Goal: Answer question/provide support: Share knowledge or assist other users

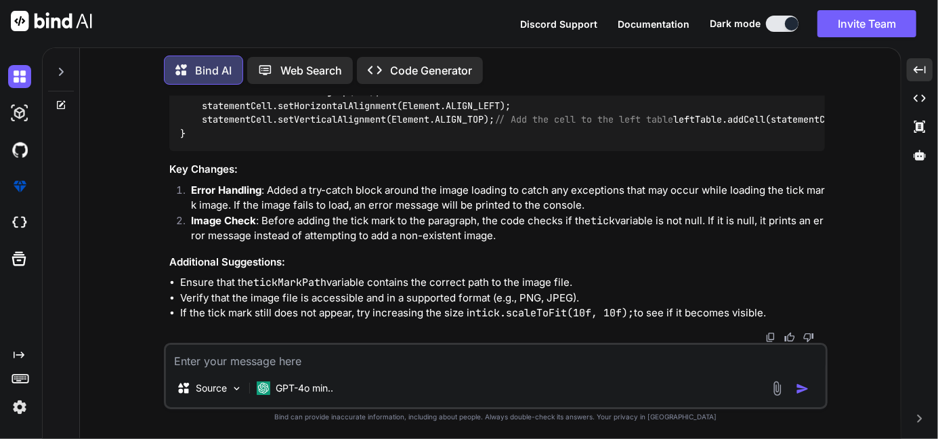
scroll to position [4658, 0]
click at [253, 366] on textarea at bounding box center [496, 357] width 660 height 24
type textarea "s"
type textarea "x"
type textarea "st"
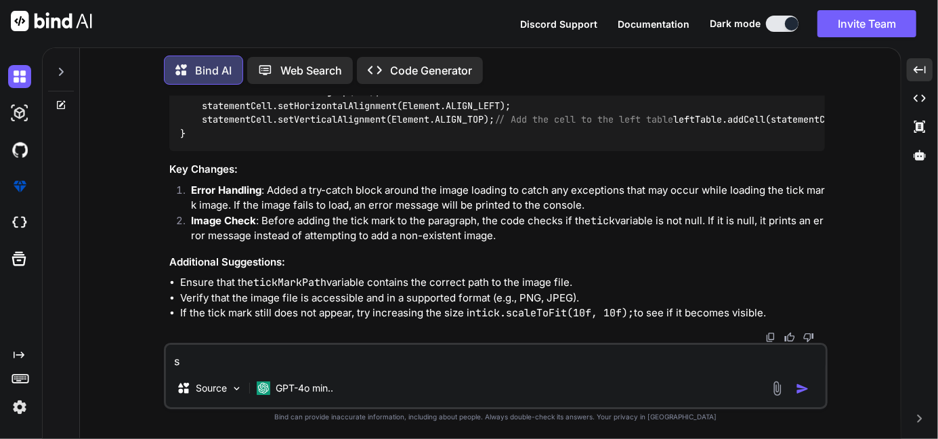
type textarea "x"
type textarea "sti"
type textarea "x"
type textarea "stii"
type textarea "x"
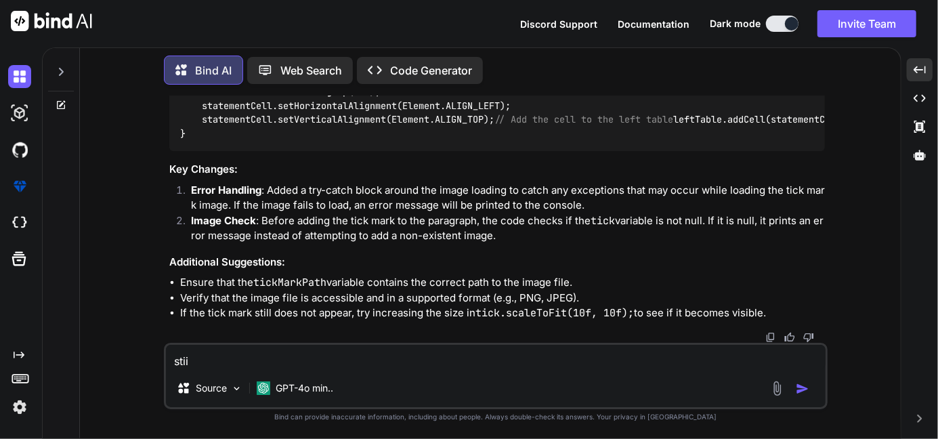
type textarea "stiil"
type textarea "x"
type textarea "stii"
type textarea "x"
type textarea "sti"
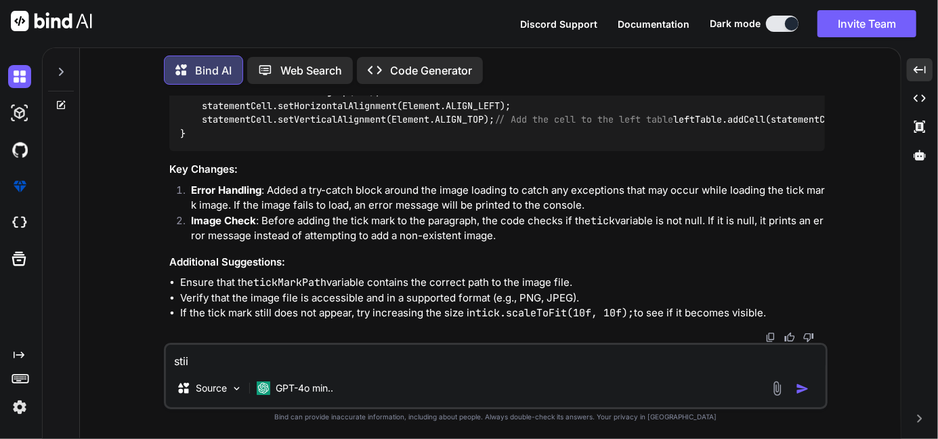
type textarea "x"
type textarea "stil"
type textarea "x"
type textarea "still"
type textarea "x"
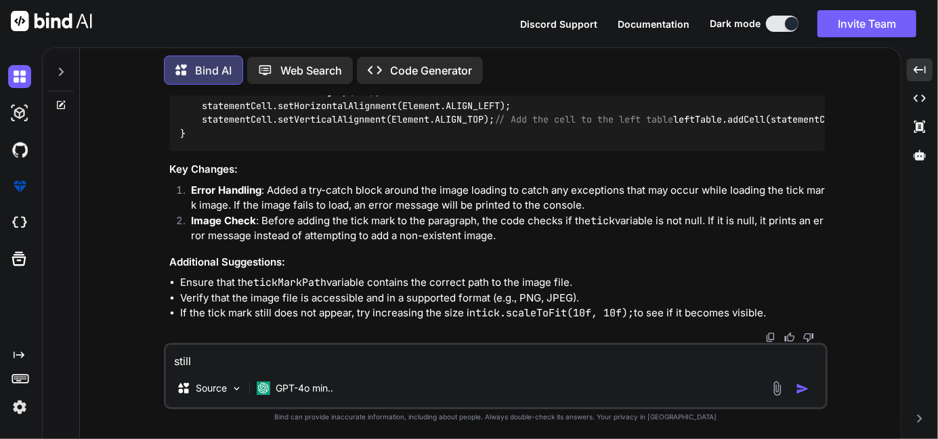
type textarea "still"
type textarea "x"
type textarea "still i"
type textarea "x"
type textarea "still i"
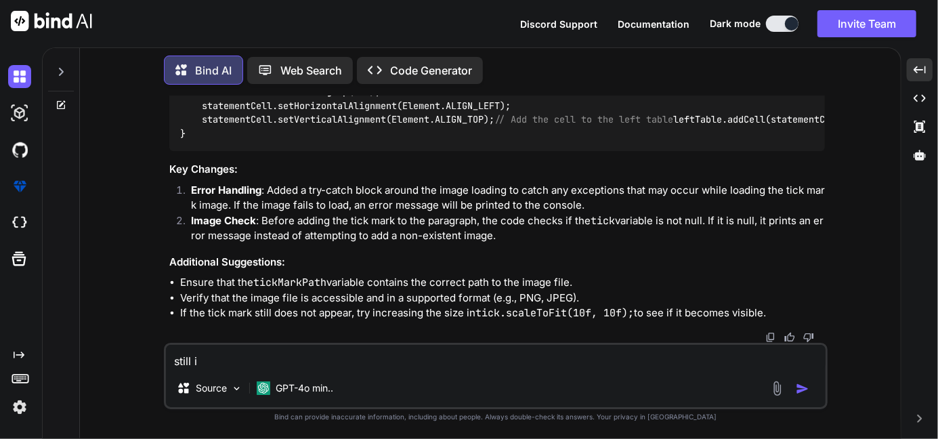
type textarea "x"
type textarea "still i a"
type textarea "x"
type textarea "still i am"
type textarea "x"
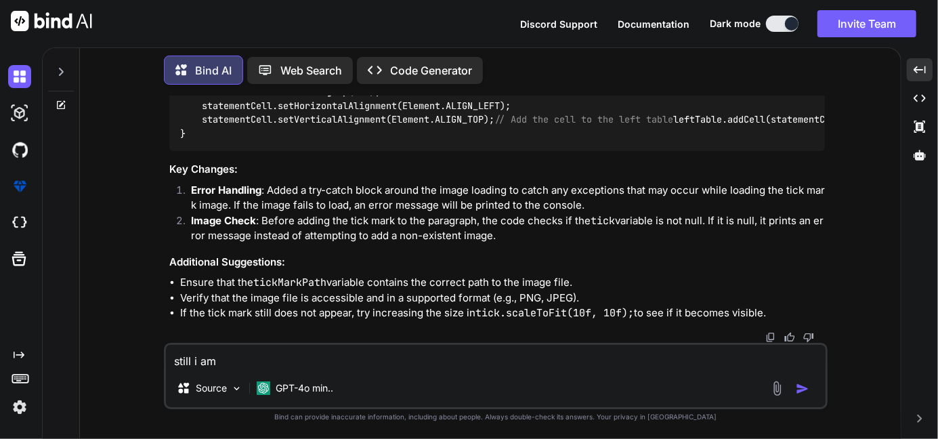
type textarea "still i am"
type textarea "x"
type textarea "still i am n"
type textarea "x"
type textarea "still i am no"
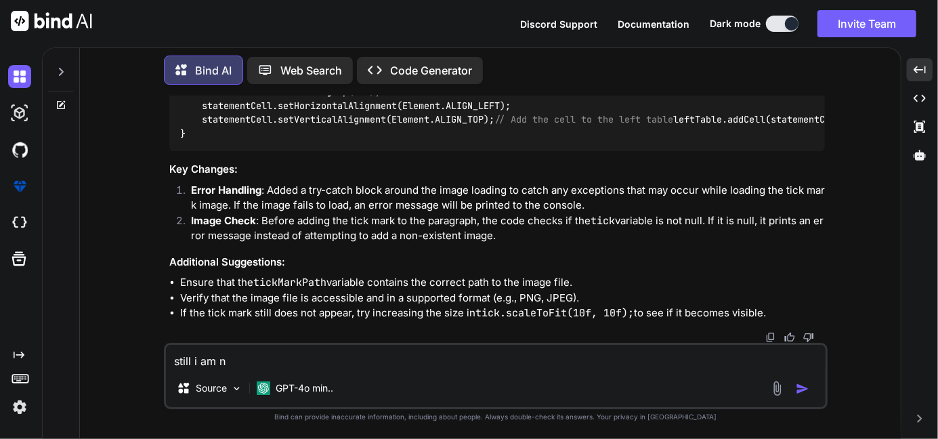
type textarea "x"
type textarea "still i am not"
type textarea "x"
type textarea "still i am not"
type textarea "x"
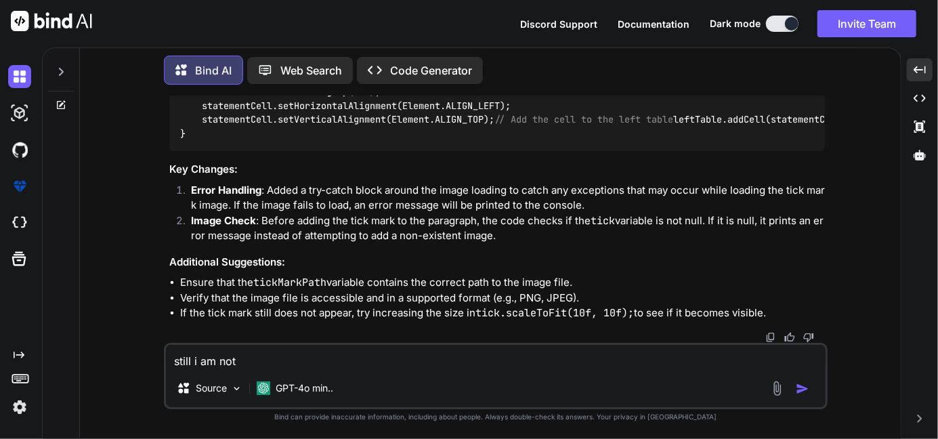
type textarea "still i am not g"
type textarea "x"
type textarea "still i am not ge"
type textarea "x"
type textarea "still i am not get"
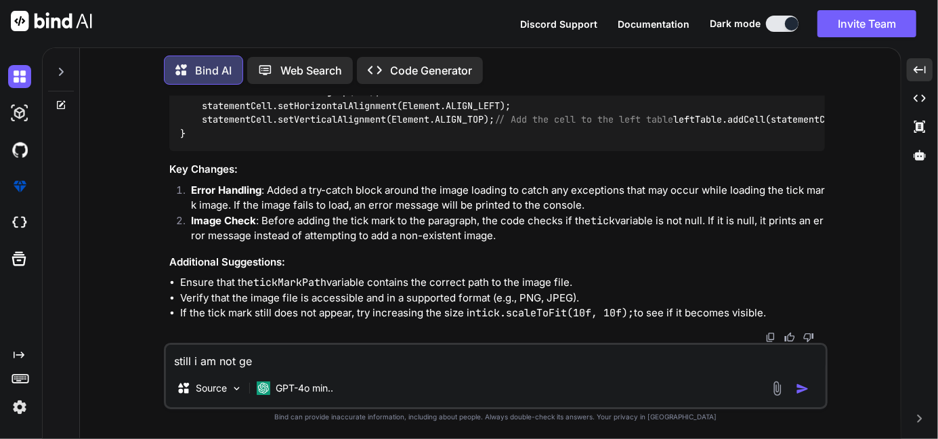
type textarea "x"
type textarea "still i am not gett"
type textarea "x"
type textarea "still i am not getti"
type textarea "x"
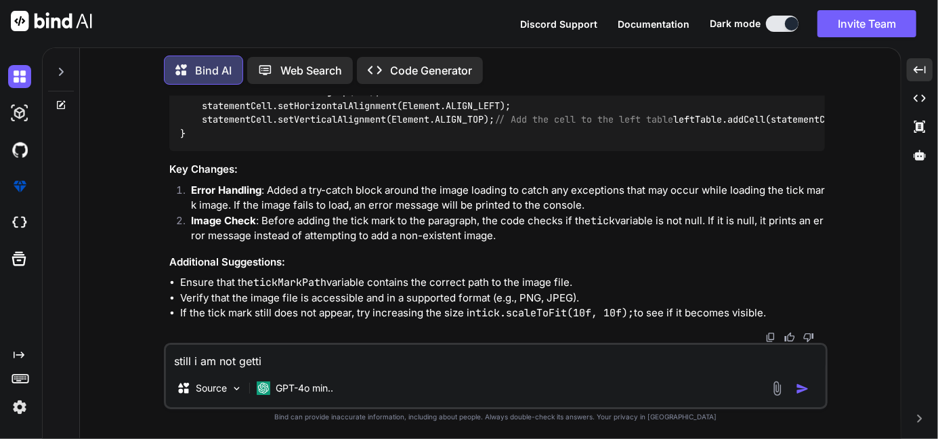
type textarea "still i am not gettin"
type textarea "x"
type textarea "still i am not getting"
type textarea "x"
type textarea "still i am not getting"
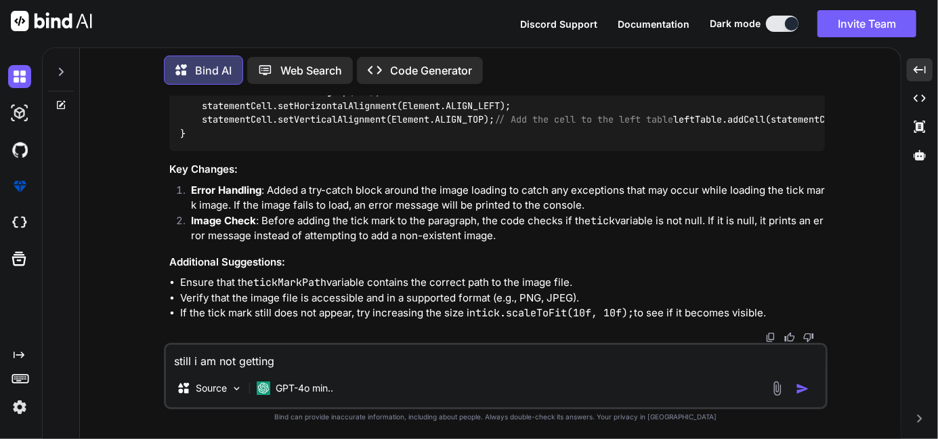
type textarea "x"
type textarea "still i am not getting t"
type textarea "x"
type textarea "still i am not getting th"
type textarea "x"
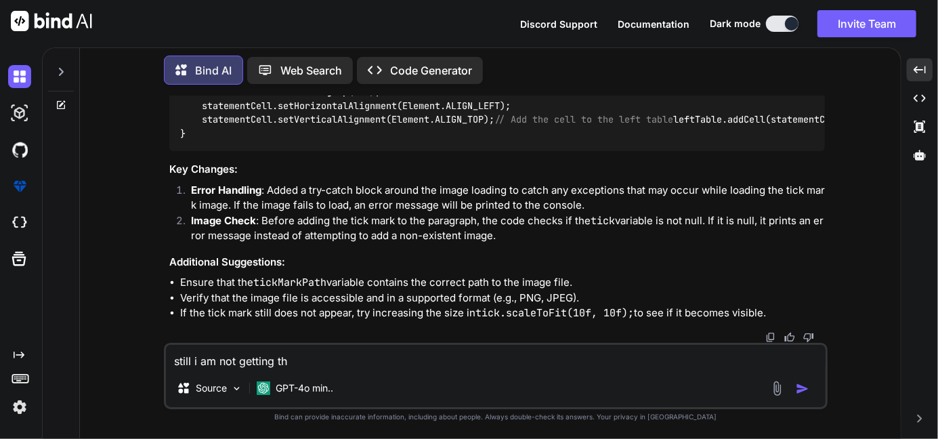
type textarea "still i am not getting the"
type textarea "x"
type textarea "still i am not getting the"
type textarea "x"
type textarea "still i am not getting the t"
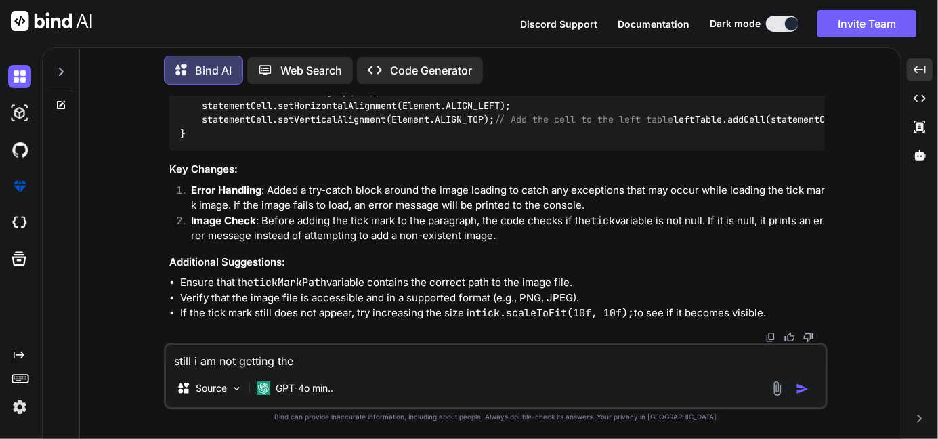
type textarea "x"
type textarea "still i am not getting the ti"
type textarea "x"
type textarea "still i am not getting the tic"
type textarea "x"
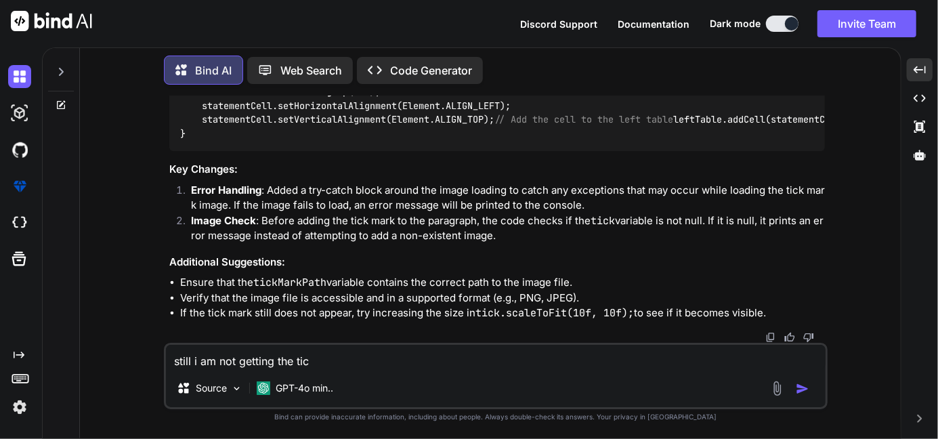
type textarea "still i am not getting the ticm"
type textarea "x"
type textarea "still i am not getting the ticma"
type textarea "x"
type textarea "still i am not getting the ticmar"
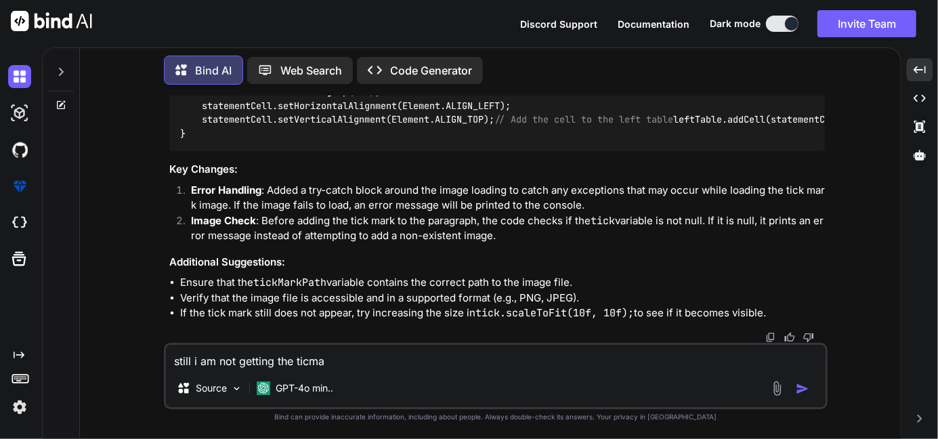
type textarea "x"
type textarea "still i am not getting the ticmar"
type textarea "x"
type textarea "still i am not getting the ticmar e"
type textarea "x"
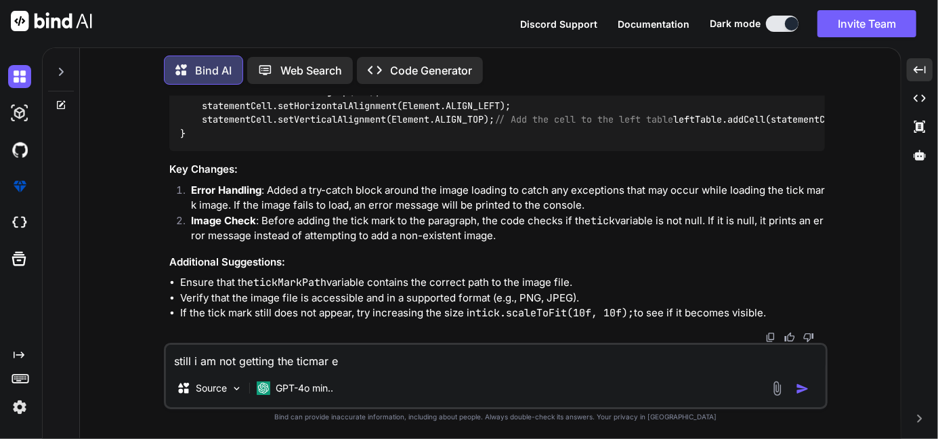
type textarea "still i am not getting the ticmar el"
type textarea "x"
type textarea "still i am not getting the ticmar els"
type textarea "x"
type textarea "still i am not getting the ticmar else"
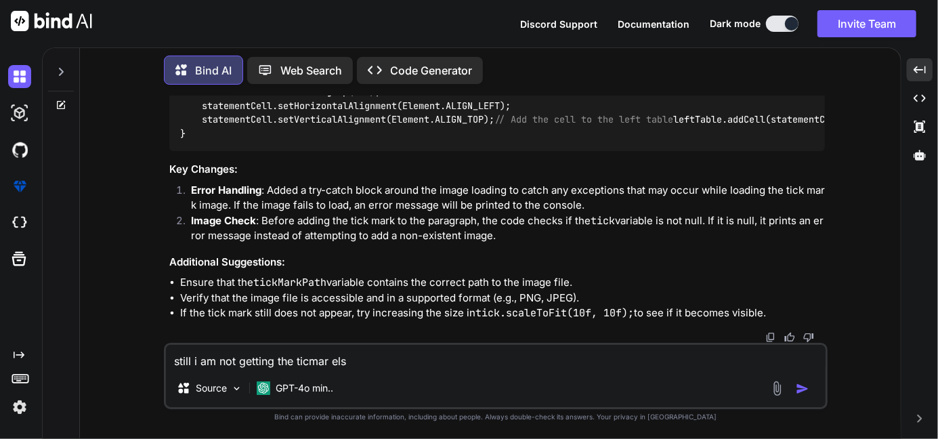
type textarea "x"
type textarea "still i am not getting the ticmar else"
type textarea "x"
type textarea "still i am not getting the ticmar else t"
type textarea "x"
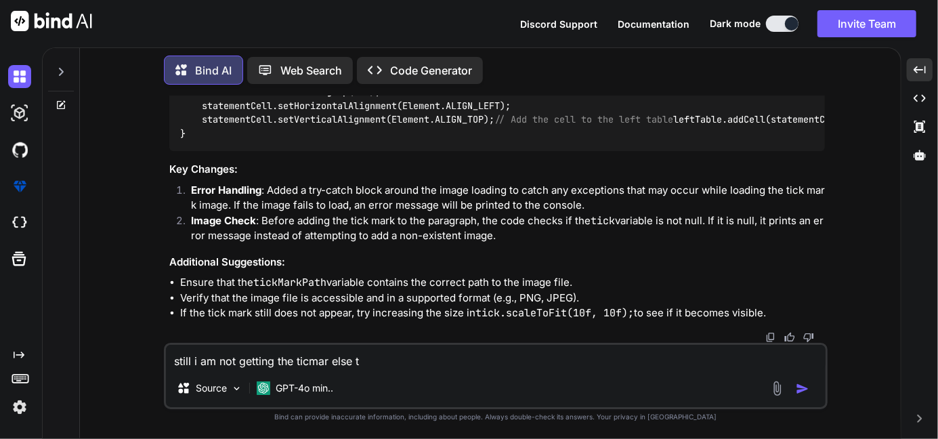
type textarea "still i am not getting the ticmar else th"
type textarea "x"
type textarea "still i am not getting the ticmar else thi"
type textarea "x"
type textarea "still i am not getting the ticmar else this"
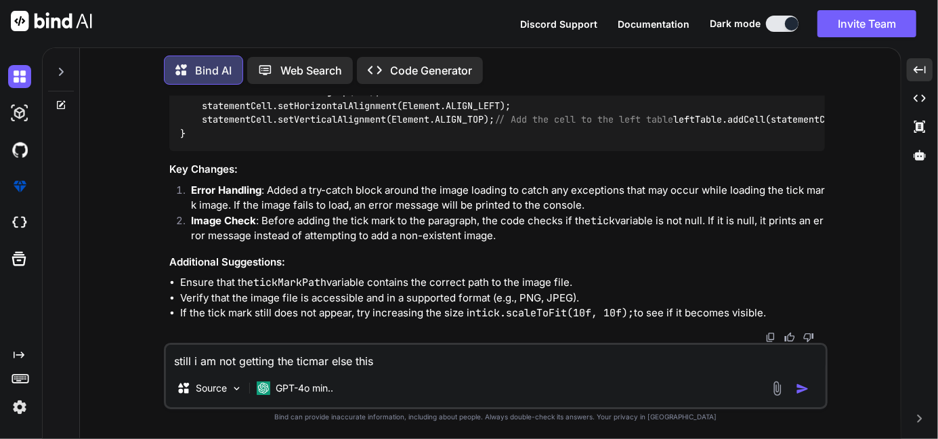
type textarea "x"
type textarea "still i am not getting the ticmar else thisn"
type textarea "x"
type textarea "still i am not getting the ticmar else thisng"
type textarea "x"
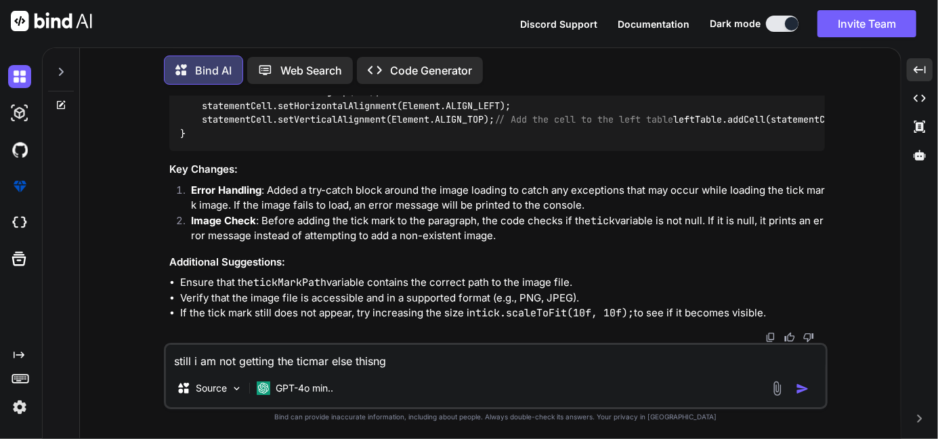
type textarea "still i am not getting the ticmar else thisngs"
type textarea "x"
type textarea "still i am not getting the ticmar else thisngs"
type textarea "x"
type textarea "still i am not getting the ticmar else thisngs r"
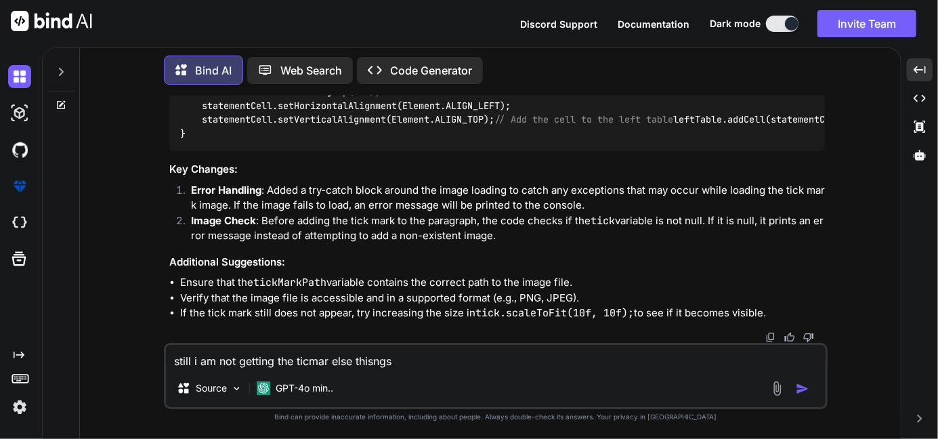
type textarea "x"
type textarea "still i am not getting the ticmar else thisngs ra"
type textarea "x"
type textarea "still i am not getting the ticmar else thisngs r"
type textarea "x"
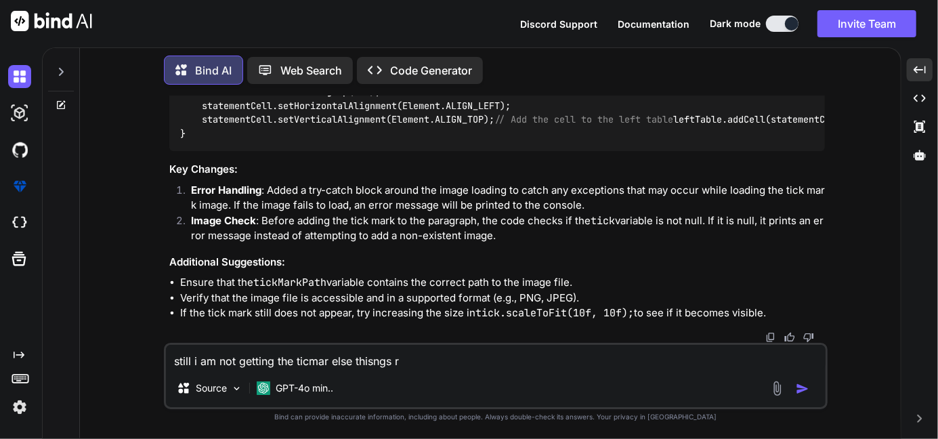
type textarea "still i am not getting the ticmar else thisngs"
type textarea "x"
type textarea "still i am not getting the ticmar else thisngs a"
type textarea "x"
type textarea "still i am not getting the ticmar else thisngs ar"
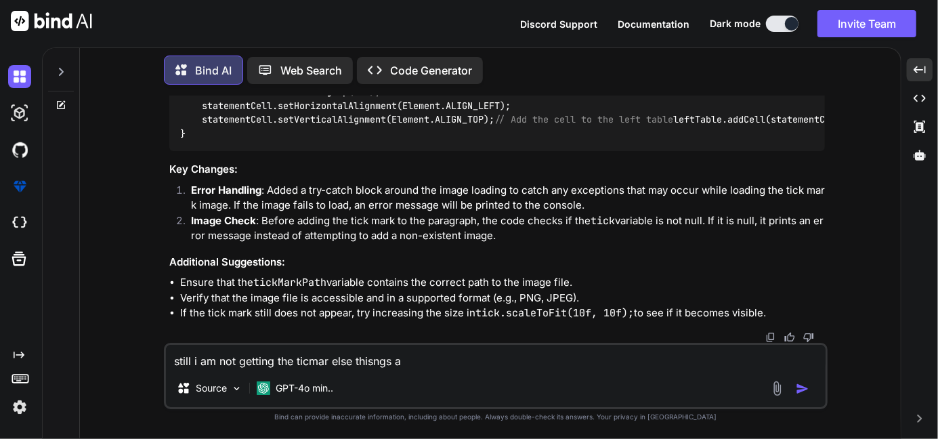
type textarea "x"
type textarea "still i am not getting the ticmar else thisngs are"
type textarea "x"
type textarea "still i am not getting the ticmar else thisngs are"
type textarea "x"
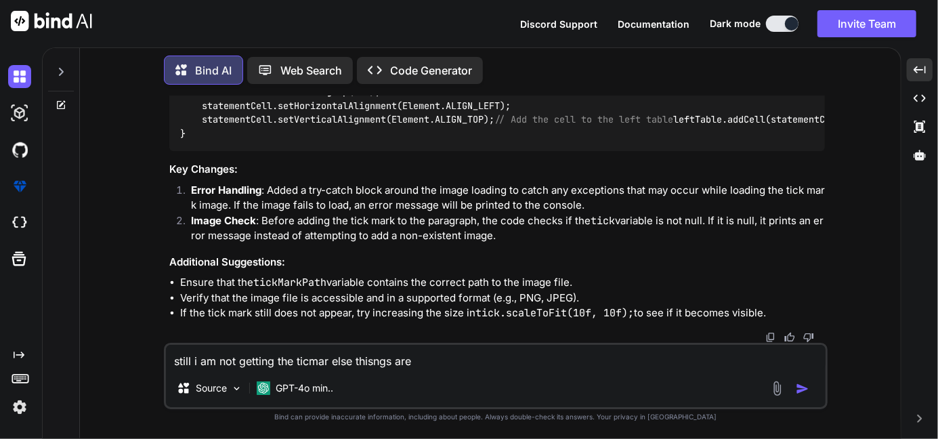
type textarea "still i am not getting the ticmar else thisngs are c"
type textarea "x"
type textarea "still i am not getting the ticmar else thisngs are co"
type textarea "x"
type textarea "still i am not getting the ticmar else thisngs are com"
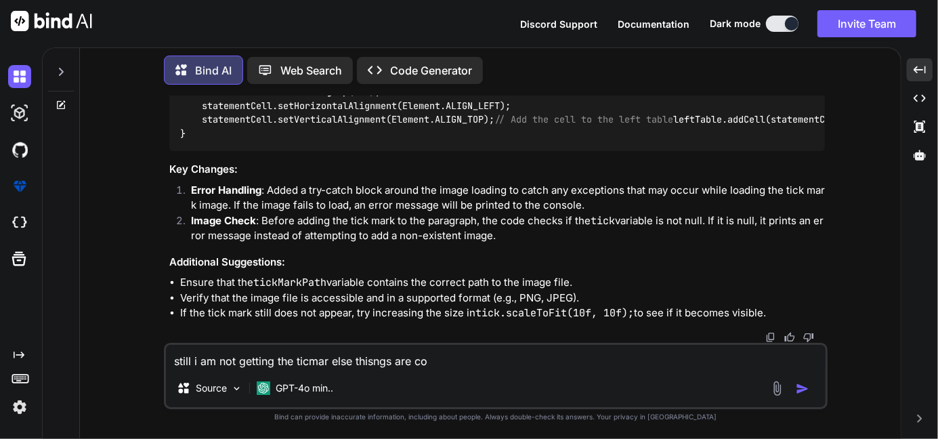
type textarea "x"
type textarea "still i am not getting the ticmar else thisngs are comi"
type textarea "x"
type textarea "still i am not getting the ticmar else thisngs are comin"
type textarea "x"
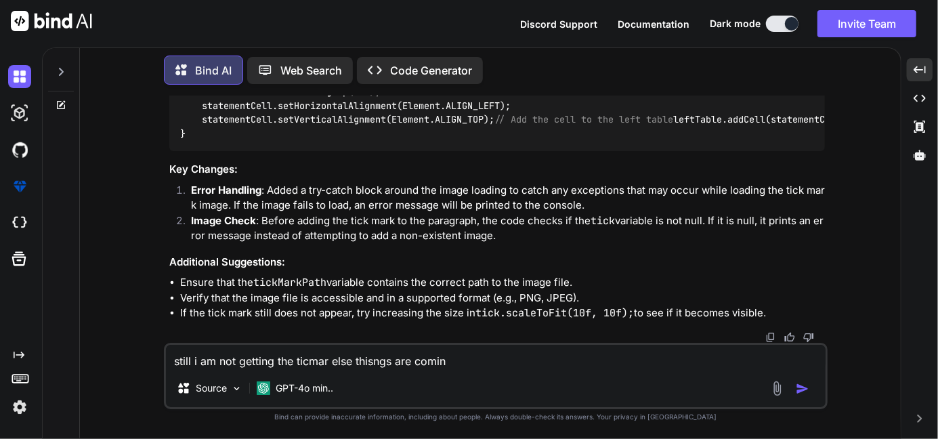
type textarea "still i am not getting the ticmar else thisngs are coming"
type textarea "x"
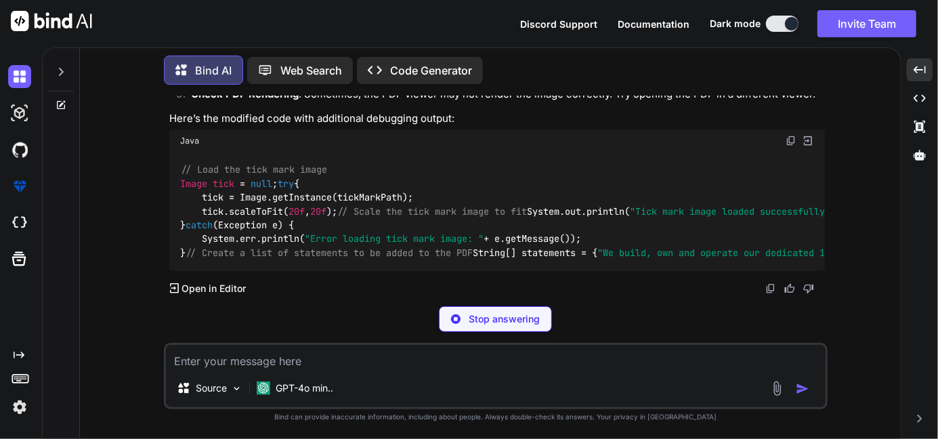
scroll to position [4758, 0]
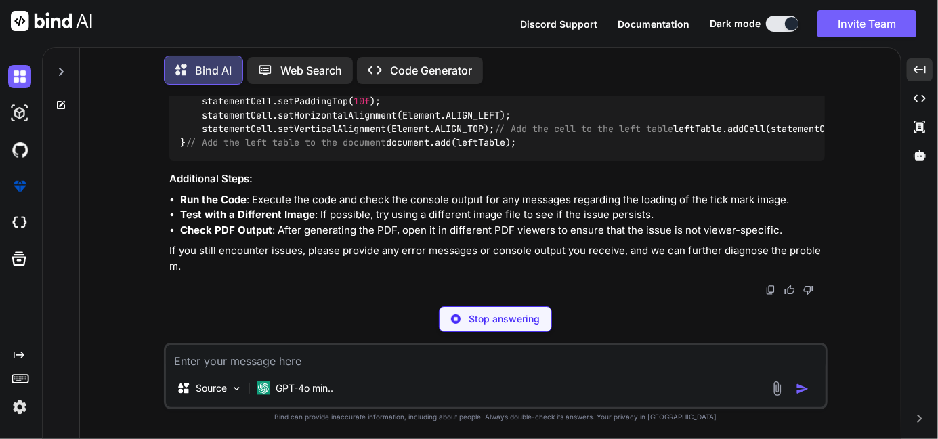
type textarea "x"
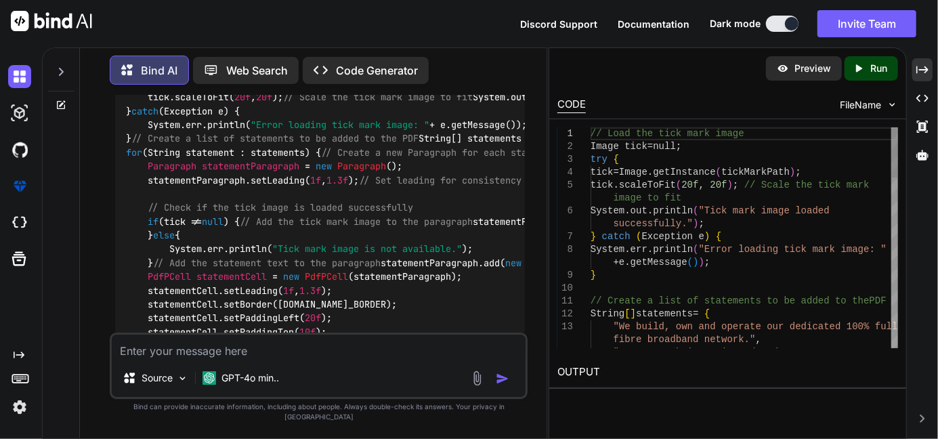
scroll to position [5548, 0]
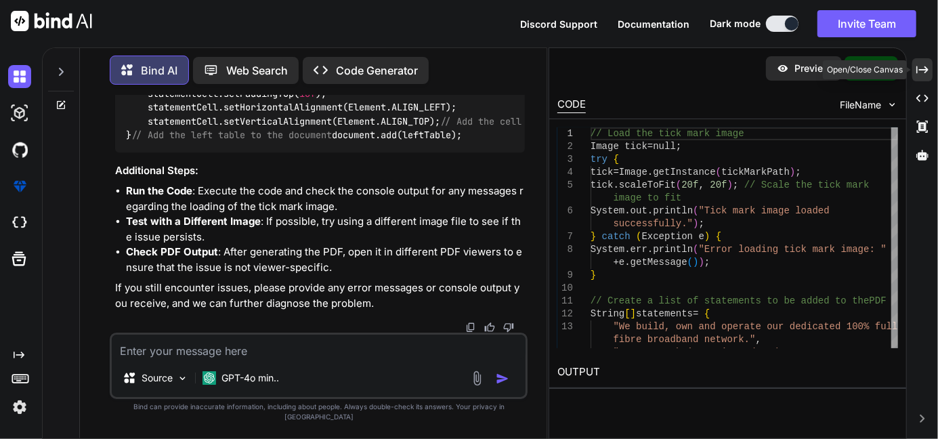
click at [917, 65] on icon "Created with Pixso." at bounding box center [923, 70] width 12 height 12
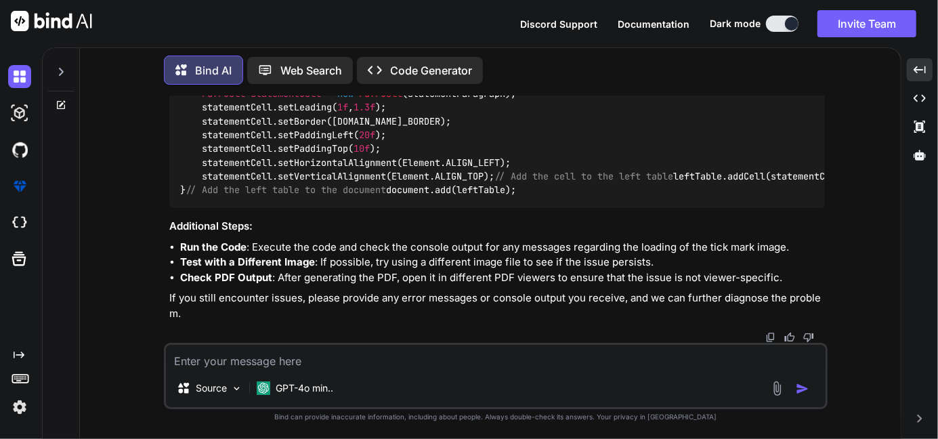
scroll to position [5126, 0]
click at [587, 437] on div "You Bind AI To add a tick mark image before each statement in your PDF content,…" at bounding box center [496, 267] width 664 height 343
drag, startPoint x: 537, startPoint y: 283, endPoint x: 183, endPoint y: 282, distance: 353.7
click at [183, 208] on div "// Load the tick mark image Image tick = null ; try { tick = Image.getInstance(…" at bounding box center [497, 31] width 656 height 353
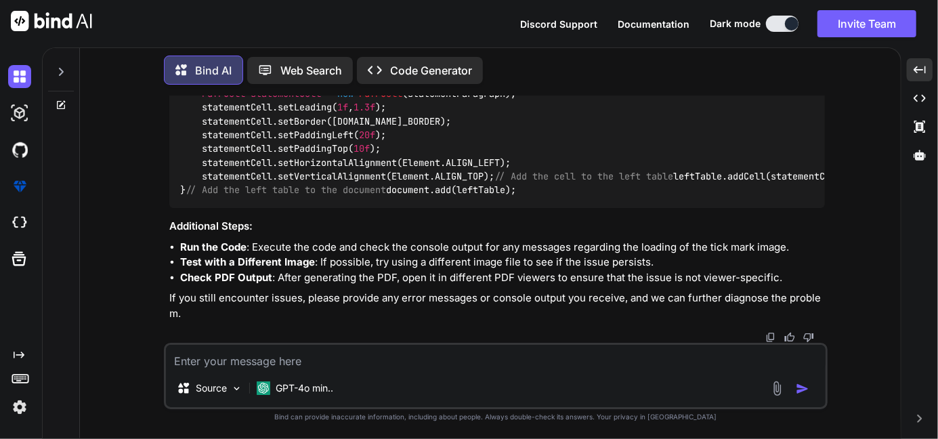
copy code "System.out.println( "Tick mark image loaded successfully." );"
click at [220, 370] on div "Source GPT-4o min.." at bounding box center [496, 376] width 664 height 66
click at [215, 356] on textarea at bounding box center [496, 357] width 660 height 24
type textarea "i"
type textarea "x"
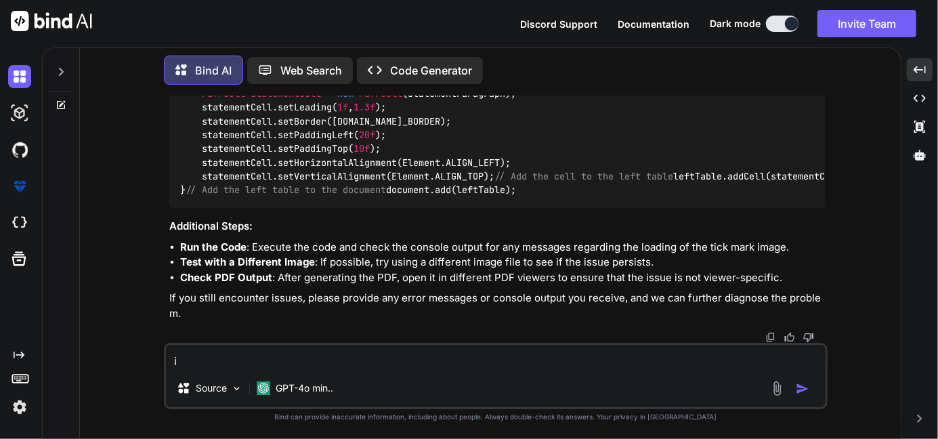
type textarea "ii"
type textarea "x"
type textarea "i"
type textarea "x"
type textarea "i"
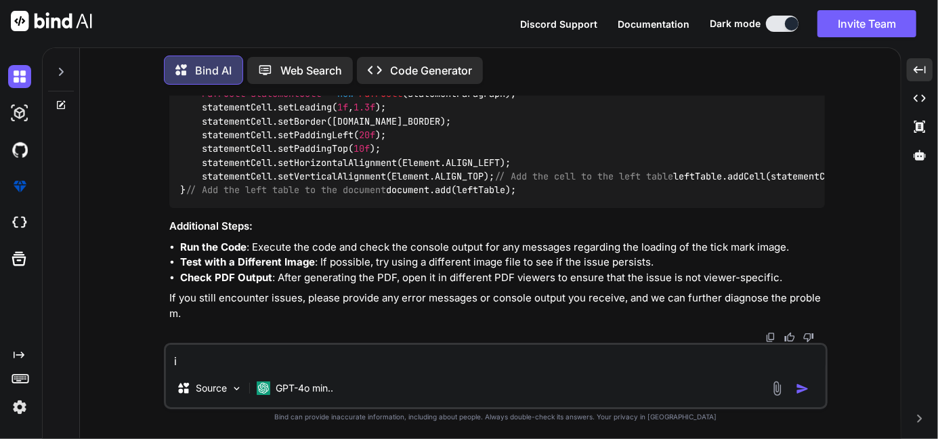
type textarea "x"
type textarea "i u"
type textarea "x"
type textarea "i us"
type textarea "x"
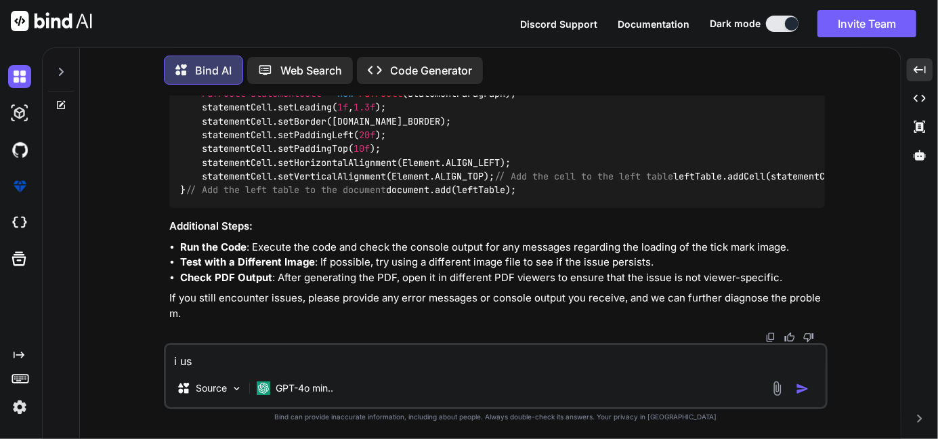
type textarea "i use"
type textarea "x"
type textarea "i use"
type textarea "x"
type textarea "i use t"
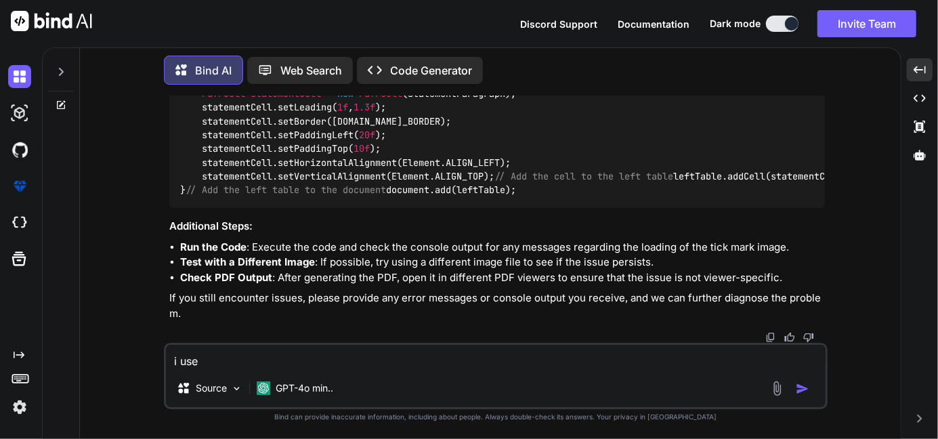
type textarea "x"
type textarea "i use th"
type textarea "x"
type textarea "i use thi"
type textarea "x"
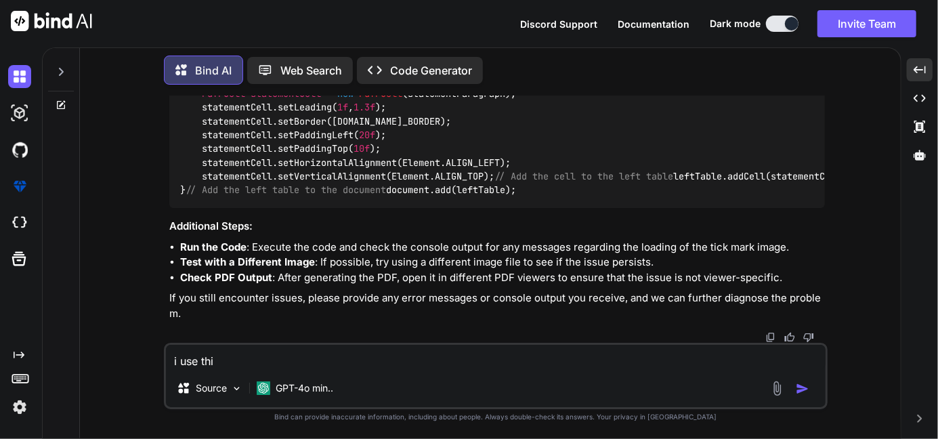
type textarea "i use this"
type textarea "x"
type textarea "i use this"
type textarea "x"
type textarea "i use this c"
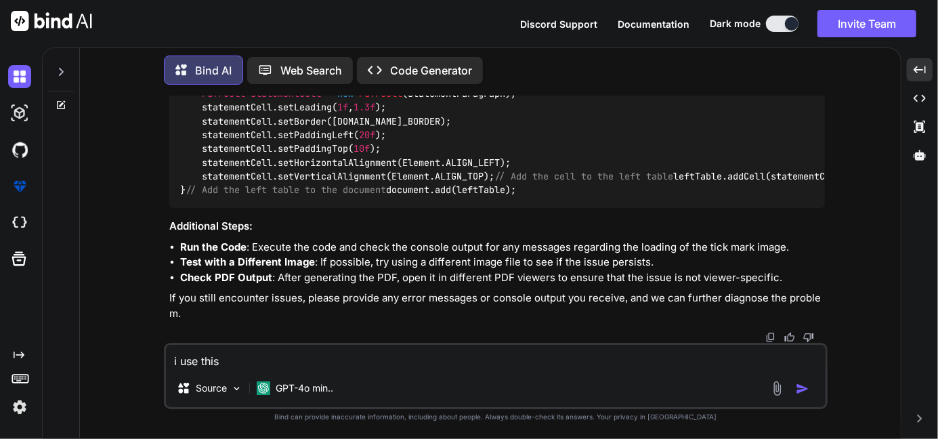
type textarea "x"
type textarea "i use this co"
type textarea "x"
type textarea "i use this cod"
type textarea "x"
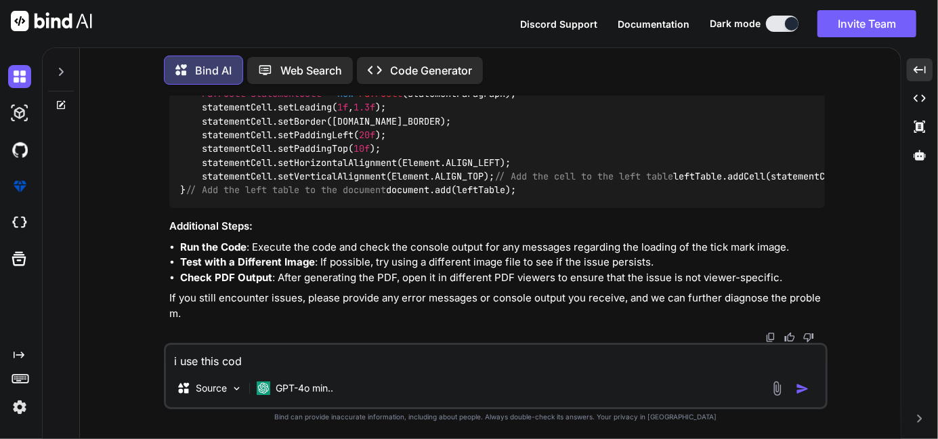
type textarea "i use this code"
type textarea "x"
type textarea "i use this code"
type textarea "x"
type textarea "i use this code i"
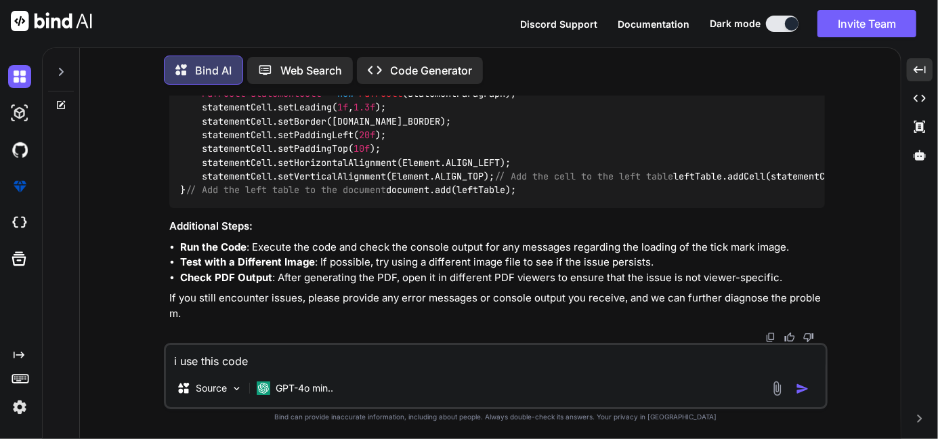
type textarea "x"
type textarea "i use this code it"
type textarea "x"
type textarea "i use this code it"
type textarea "x"
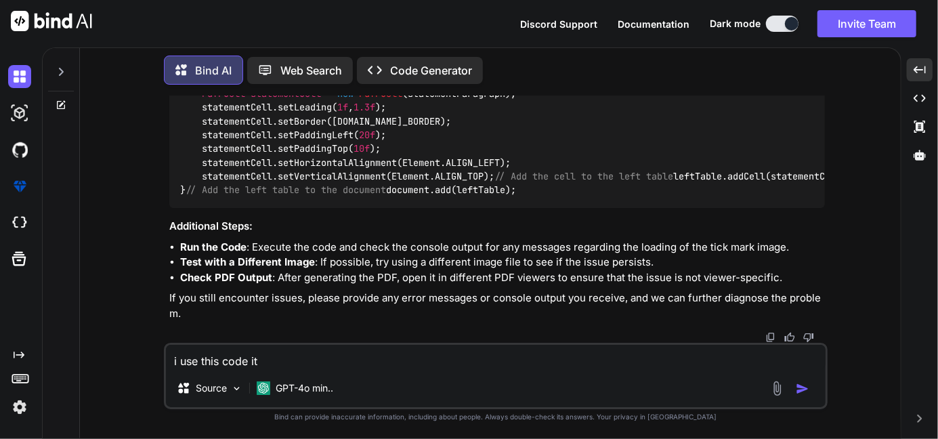
type textarea "i use this code it s"
type textarea "x"
type textarea "i use this code it sh"
type textarea "x"
type textarea "i use this code it sho"
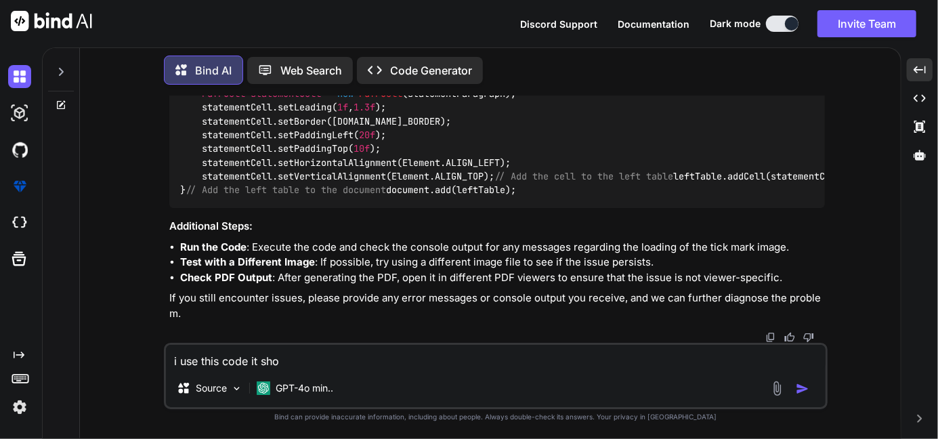
type textarea "x"
type textarea "i use this code it show"
type textarea "x"
type textarea "i use this code it show"
type textarea "x"
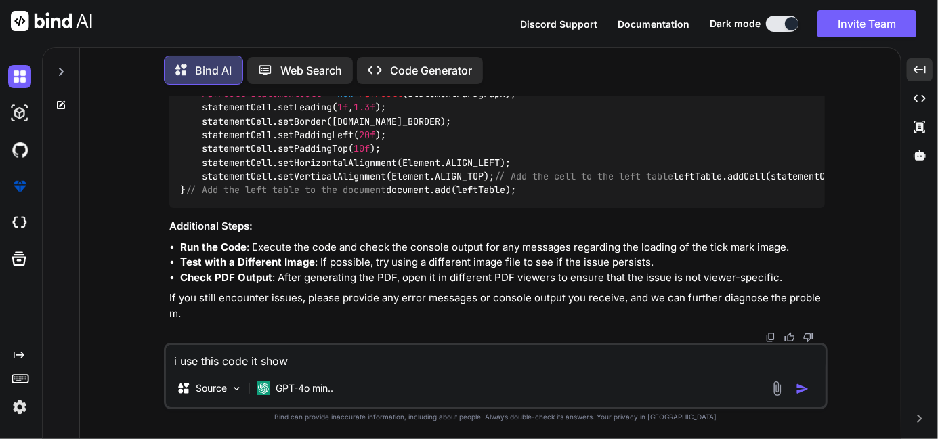
type textarea "i use this code it show m"
type textarea "x"
type textarea "i use this code it show me"
type textarea "x"
type textarea "i use this code it show me"
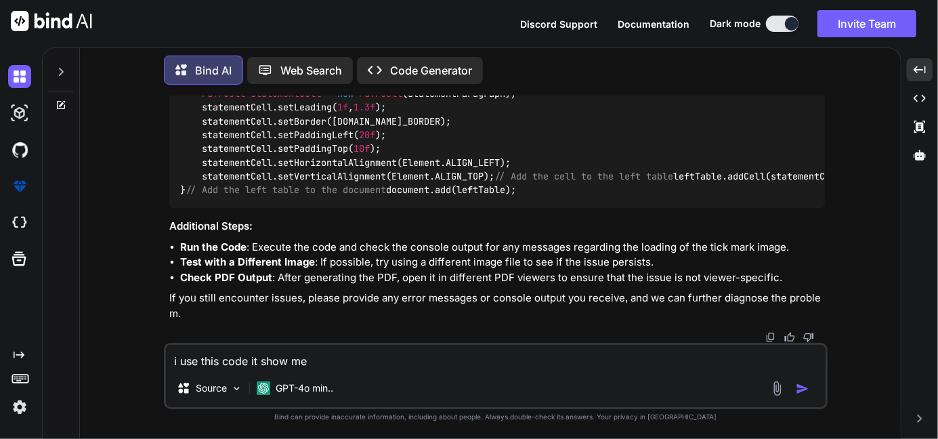
type textarea "x"
type textarea "i use this code it show me o"
type textarea "x"
type textarea "i use this code it show me on"
type textarea "x"
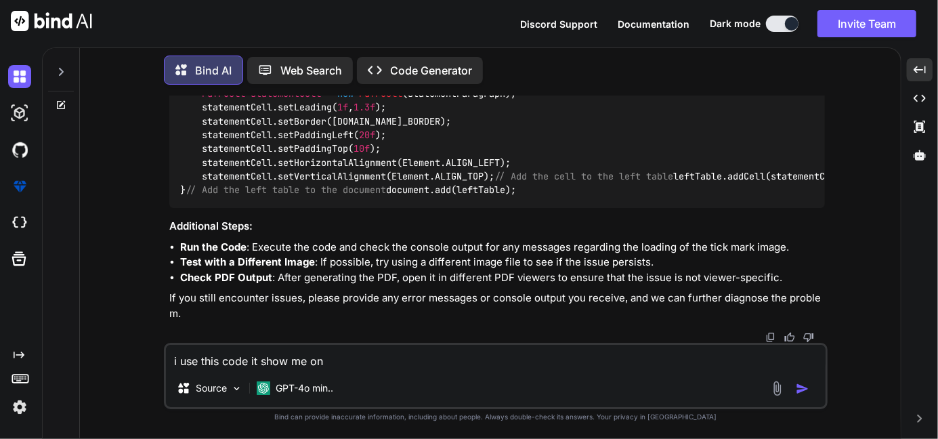
type textarea "i use this code it show me on"
type textarea "x"
type textarea "i use this code it show me on c"
type textarea "x"
type textarea "i use this code it show me on co"
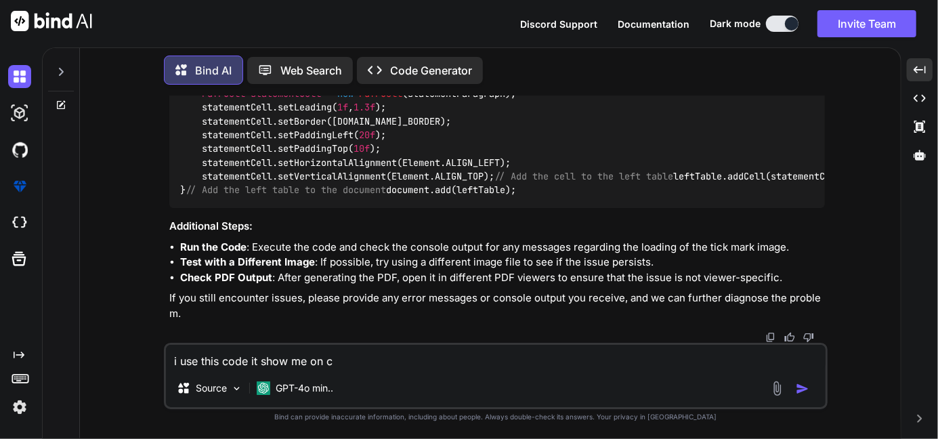
type textarea "x"
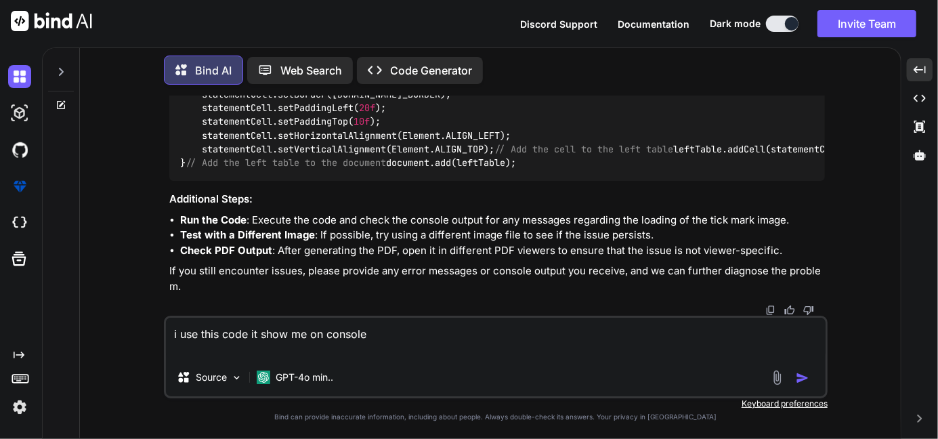
paste textarea "System.out.println("Tick mark image loaded successfully.");"
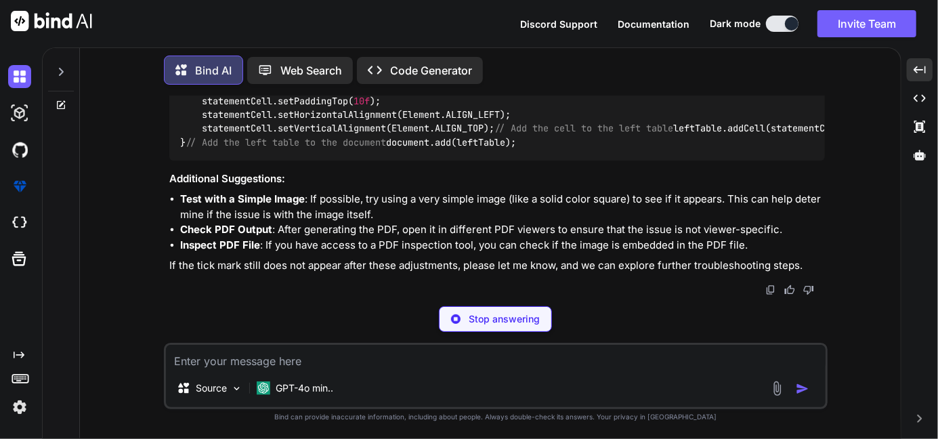
scroll to position [6997, 0]
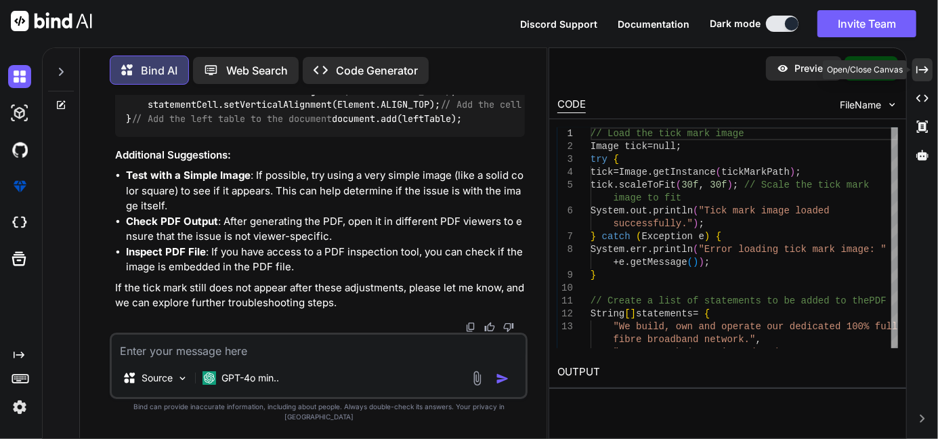
click at [928, 66] on icon "Created with Pixso." at bounding box center [923, 70] width 12 height 12
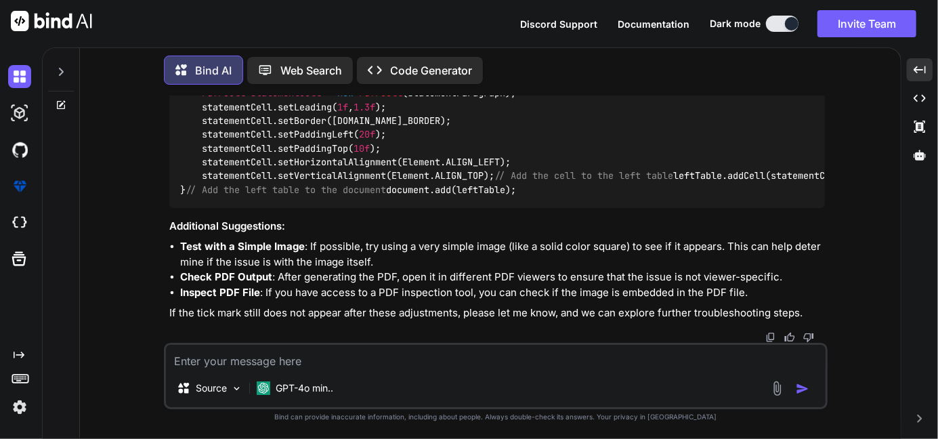
scroll to position [6735, 0]
click at [214, 358] on textarea at bounding box center [496, 357] width 660 height 24
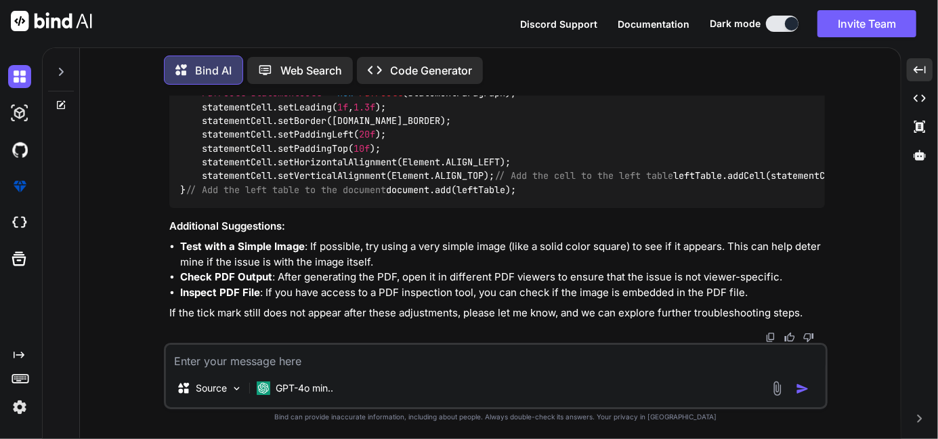
paste textarea "for (String statement : statements) { // Create a new Paragraph for each statem…"
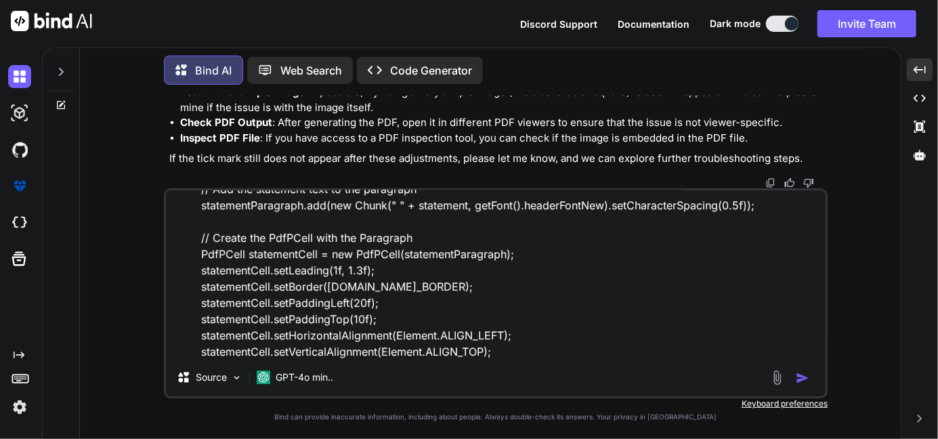
scroll to position [229, 0]
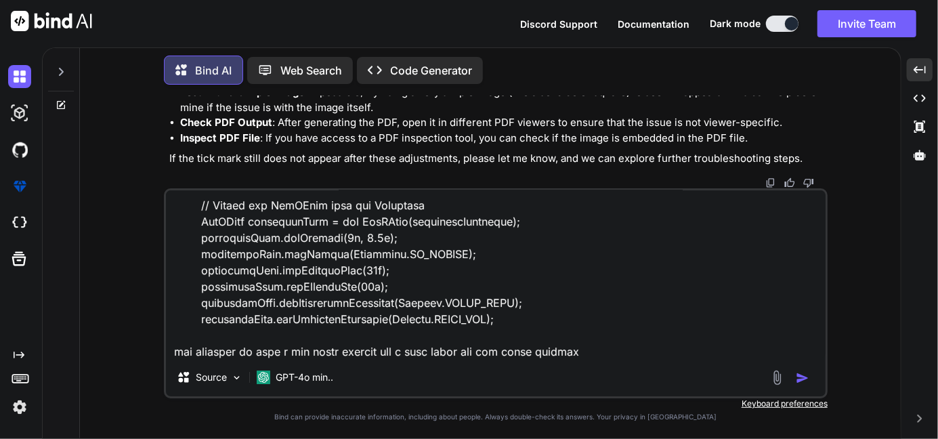
paste textarea "PdfPTable leftTable = new PdfPTable(1); // Single column for left content leftT…"
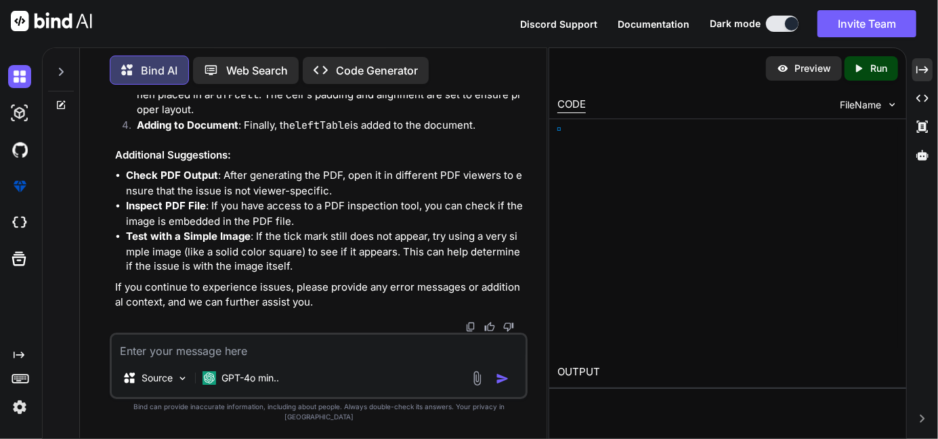
scroll to position [8387, 0]
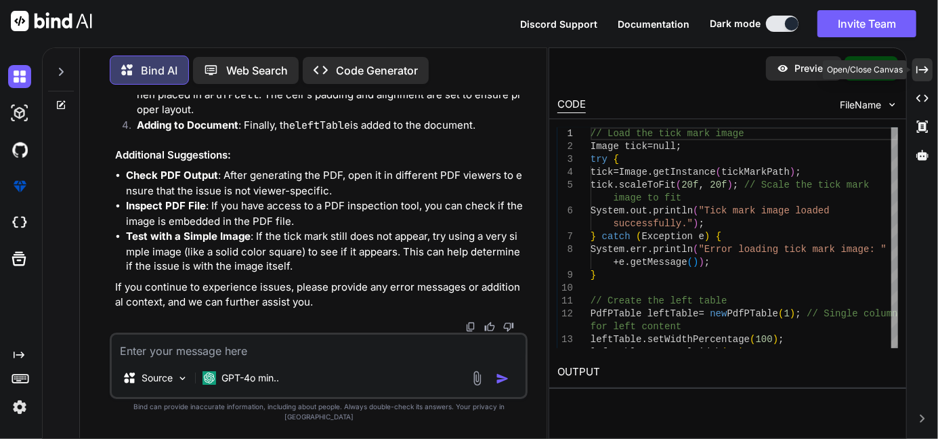
click at [919, 75] on icon "Created with Pixso." at bounding box center [923, 70] width 12 height 12
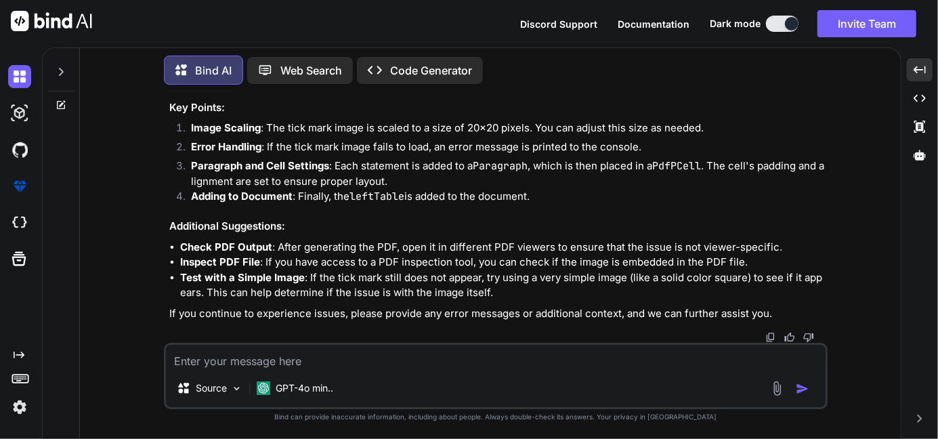
scroll to position [8392, 0]
click at [232, 359] on textarea at bounding box center [496, 357] width 660 height 24
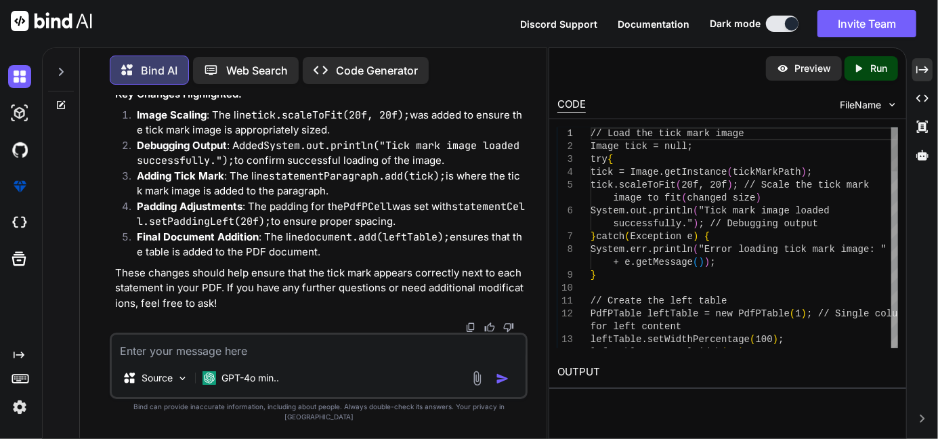
scroll to position [10531, 0]
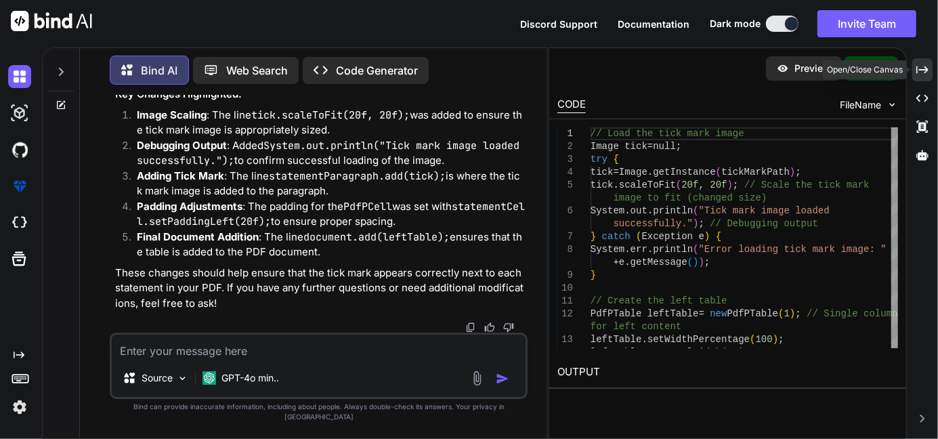
click at [928, 71] on icon "Created with Pixso." at bounding box center [923, 70] width 12 height 12
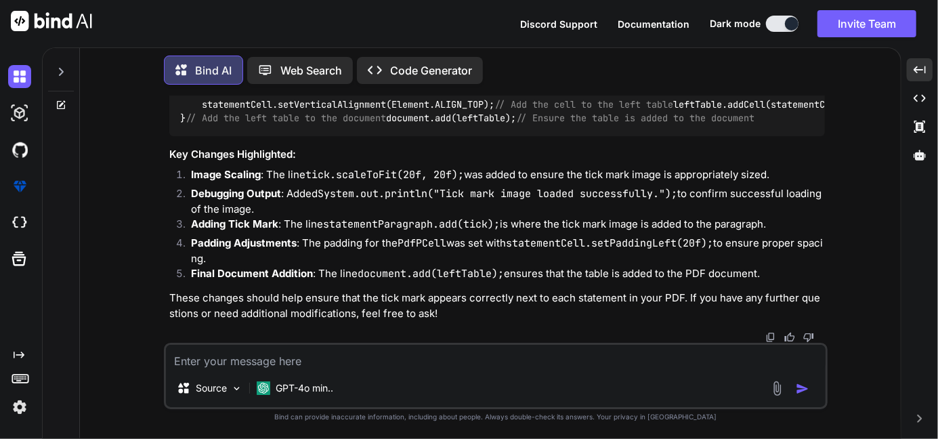
scroll to position [9577, 0]
click at [253, 359] on textarea at bounding box center [496, 357] width 660 height 24
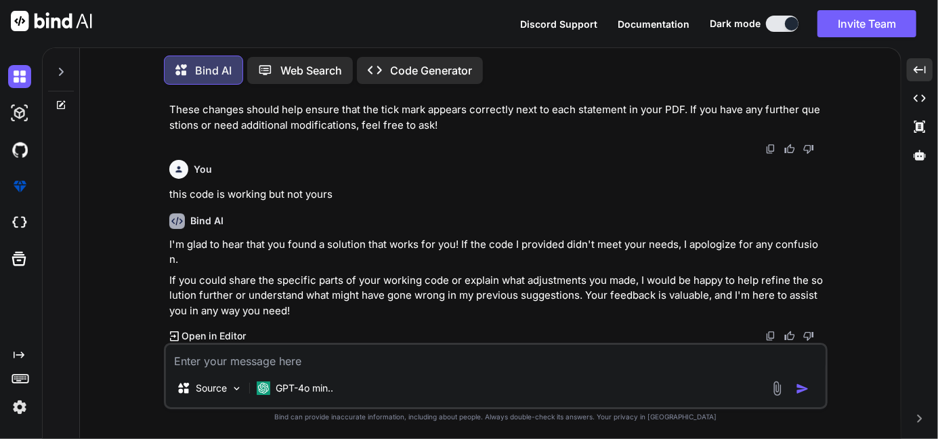
scroll to position [9858, 0]
click at [247, 367] on textarea at bounding box center [496, 357] width 660 height 24
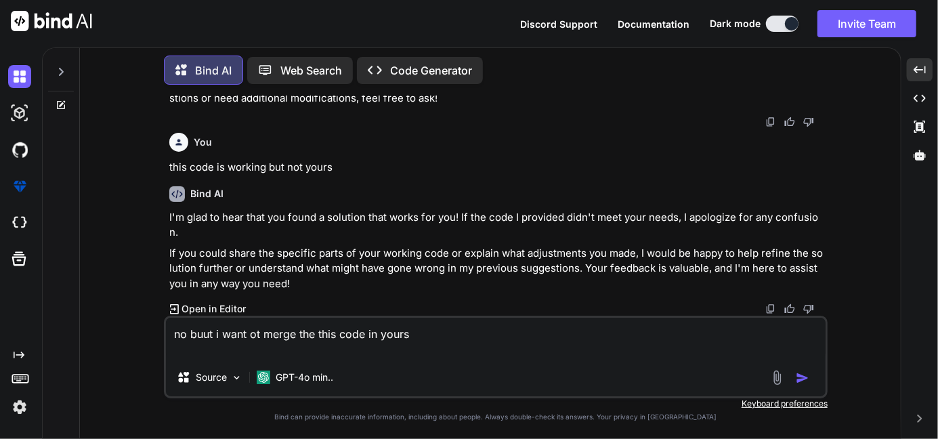
paste textarea "String[] statements = [ "We build, own and operate our dedicated 100% full fibr…"
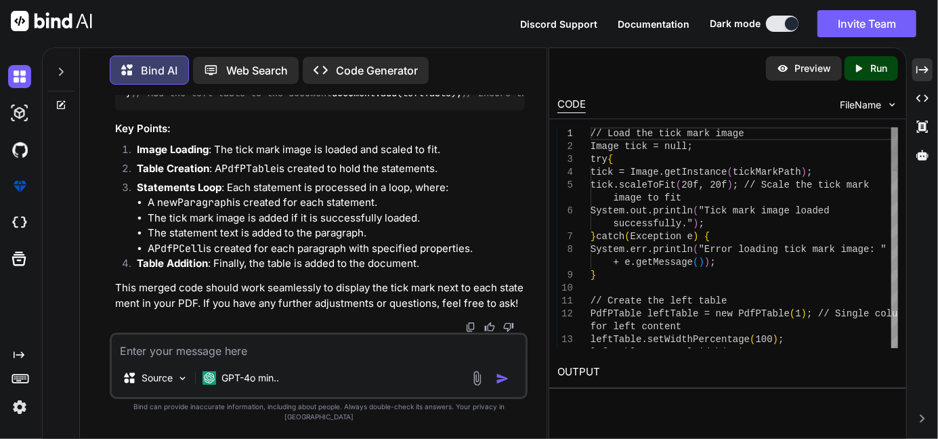
scroll to position [12078, 0]
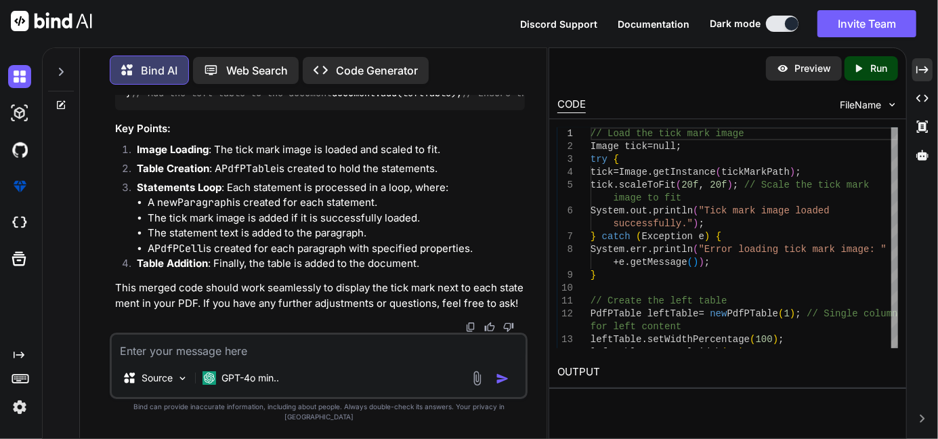
click at [918, 85] on div "Created with Pixso. Created with Pixso. Created with Pixso." at bounding box center [923, 115] width 20 height 114
click at [920, 68] on icon "Created with Pixso." at bounding box center [923, 70] width 12 height 12
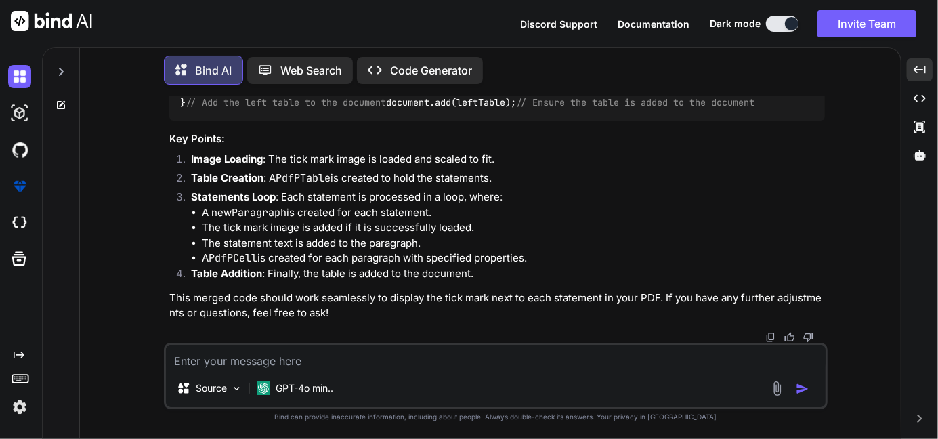
scroll to position [10392, 0]
drag, startPoint x: 312, startPoint y: 297, endPoint x: 176, endPoint y: 162, distance: 191.6
copy code "Image tick = null ; try { tick = Image.getInstance(tickMarkPath); tick.scaleToF…"
click at [396, 382] on div "Source GPT-4o min.." at bounding box center [496, 391] width 660 height 33
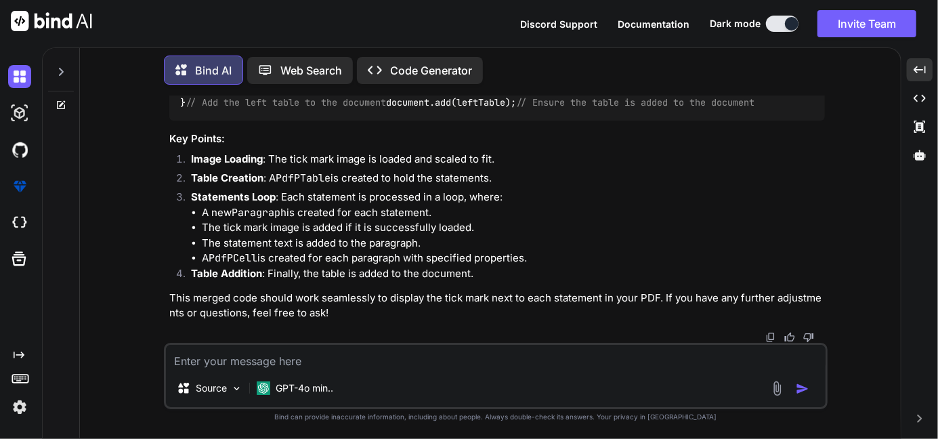
click at [229, 362] on textarea at bounding box center [496, 357] width 660 height 24
paste textarea "PdfPTable headerTable1 = new PdfPTable(1) headerTable1.setWidthPercentage(100) …"
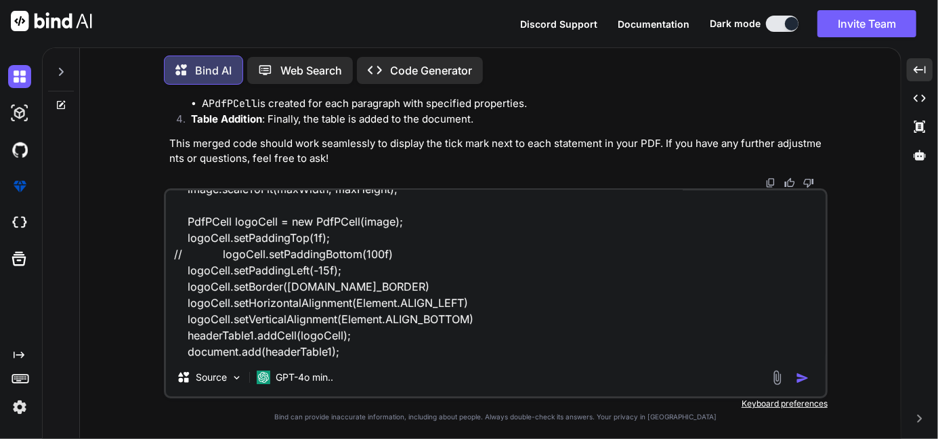
scroll to position [148, 0]
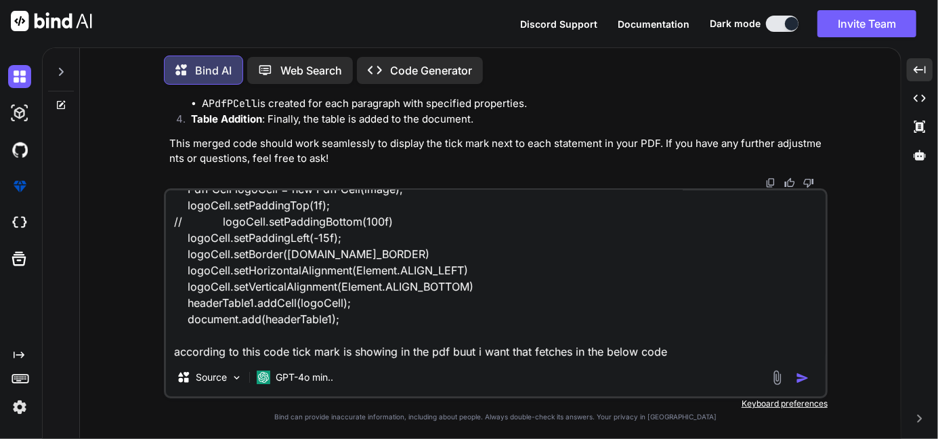
paste textarea "Image tick = null; try { tick = Image.getInstance(tickMarkPath); tick.scaleToFi…"
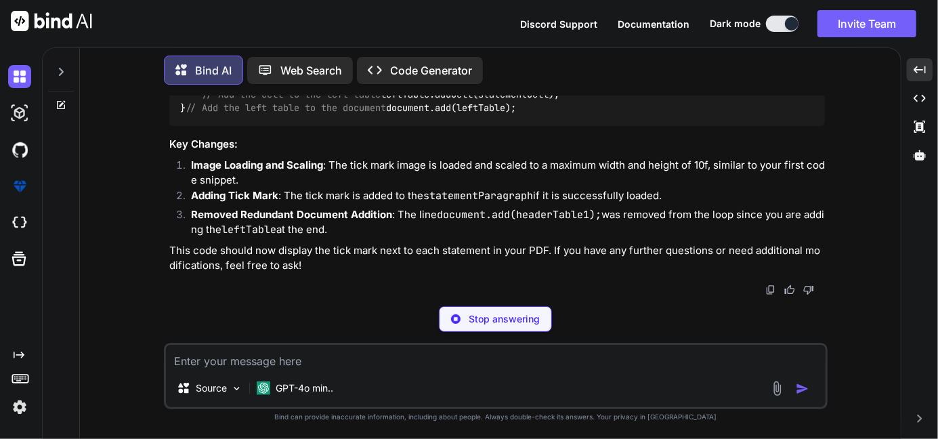
scroll to position [14044, 0]
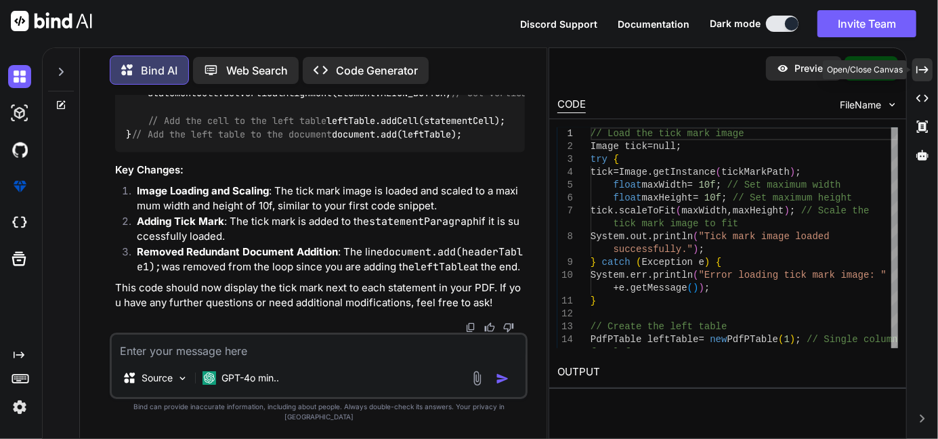
click at [930, 75] on div "Created with Pixso." at bounding box center [923, 69] width 20 height 23
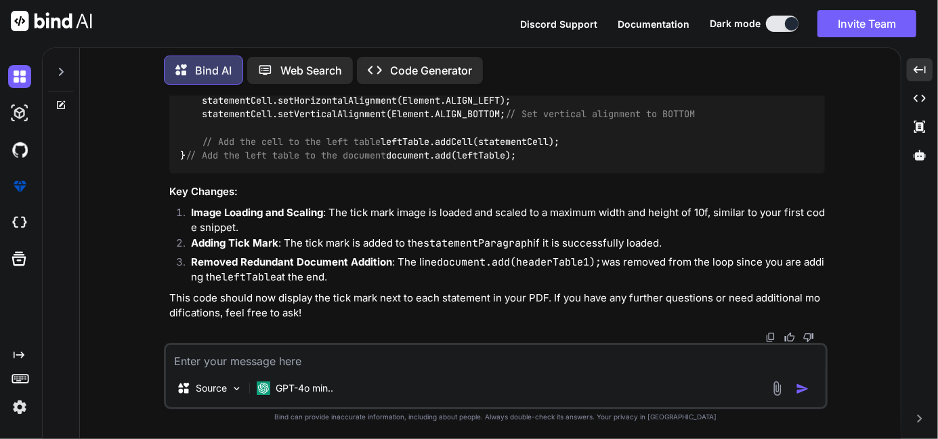
scroll to position [12837, 0]
click at [266, 365] on textarea at bounding box center [496, 357] width 660 height 24
paste textarea "PdfPTable headerTable1 = new PdfPTable(1) headerTable1.setWidthPercentage(100) …"
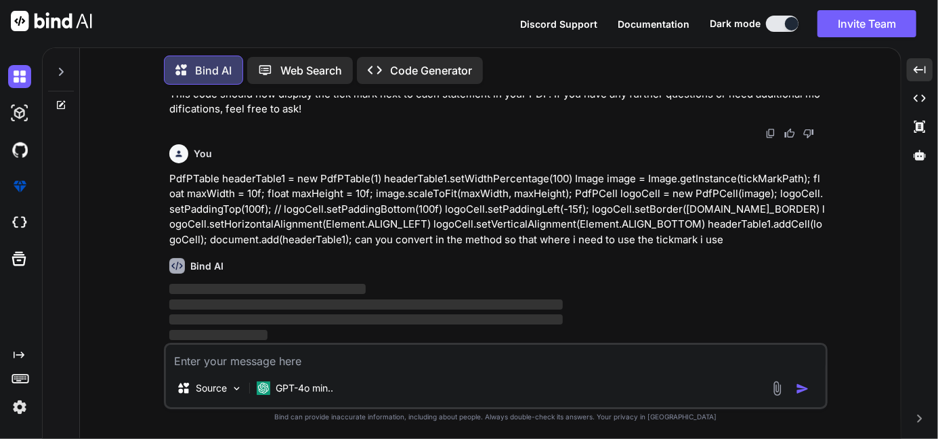
scroll to position [13044, 0]
click at [250, 363] on textarea at bounding box center [496, 357] width 660 height 24
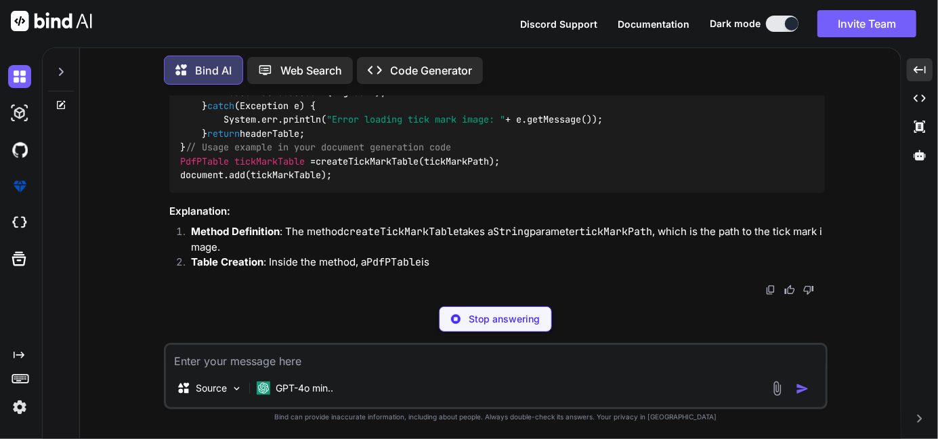
scroll to position [13626, 0]
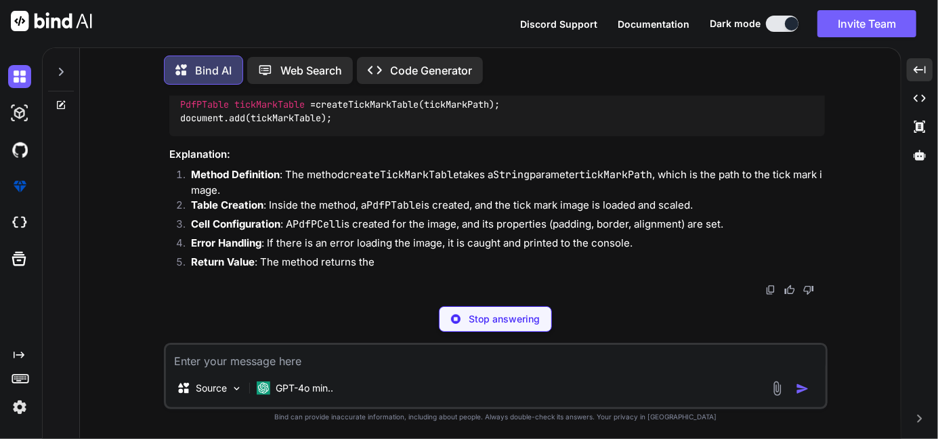
click at [228, 359] on textarea at bounding box center [496, 357] width 660 height 24
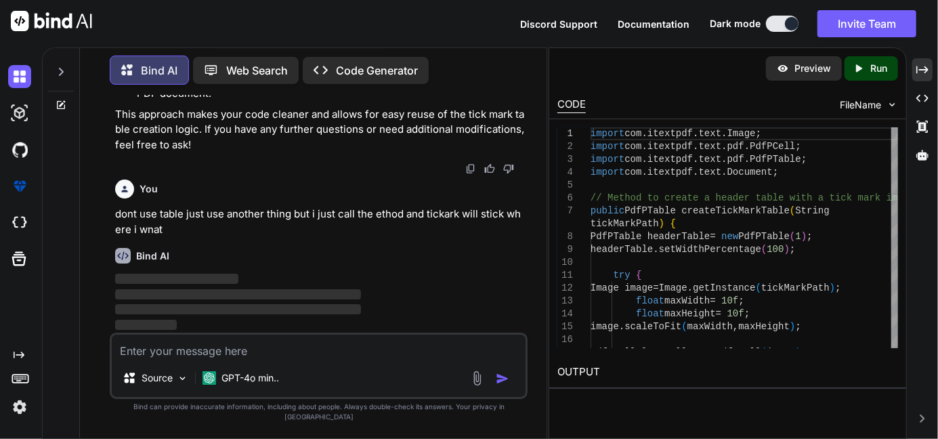
scroll to position [15804, 0]
click at [927, 73] on icon "Created with Pixso." at bounding box center [923, 70] width 12 height 12
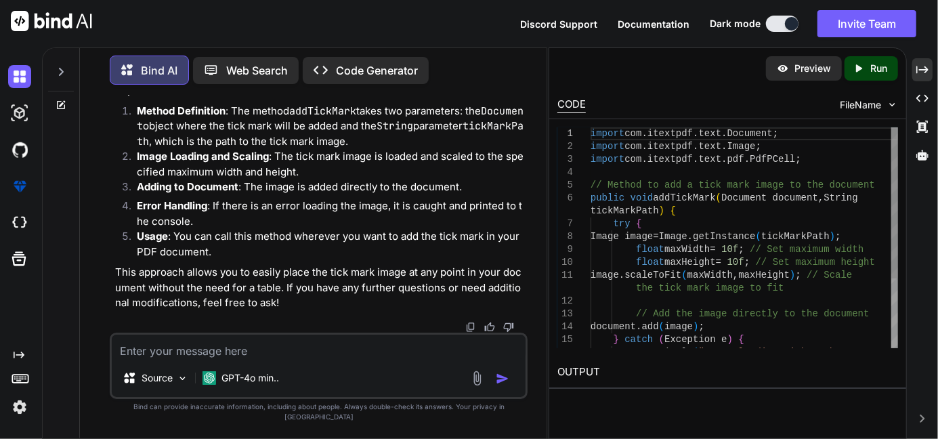
scroll to position [16170, 0]
click at [913, 72] on div "Created with Pixso." at bounding box center [923, 69] width 20 height 23
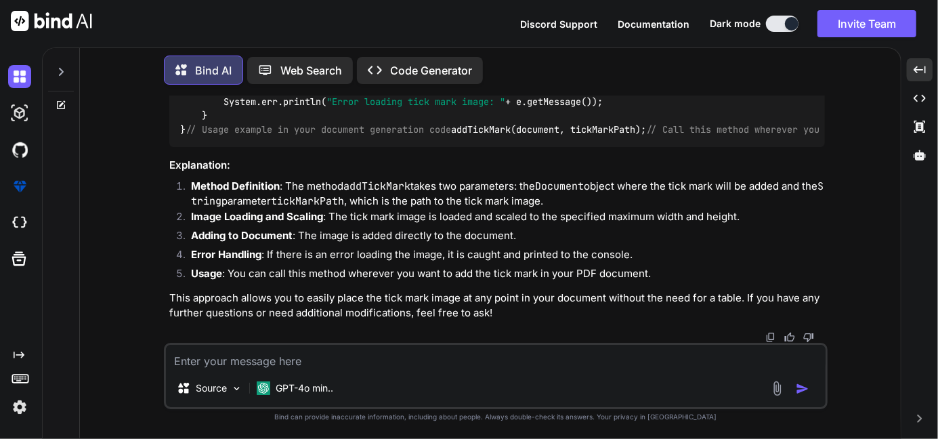
scroll to position [14169, 0]
drag, startPoint x: 193, startPoint y: 319, endPoint x: 173, endPoint y: 150, distance: 170.5
click at [173, 148] on div "import com.itextpdf.text.Document; import com.itextpdf.text.Image; import com.i…" at bounding box center [497, 74] width 656 height 146
copy code "public void addTickMark (Document document, String tickMarkPath) { try { Image …"
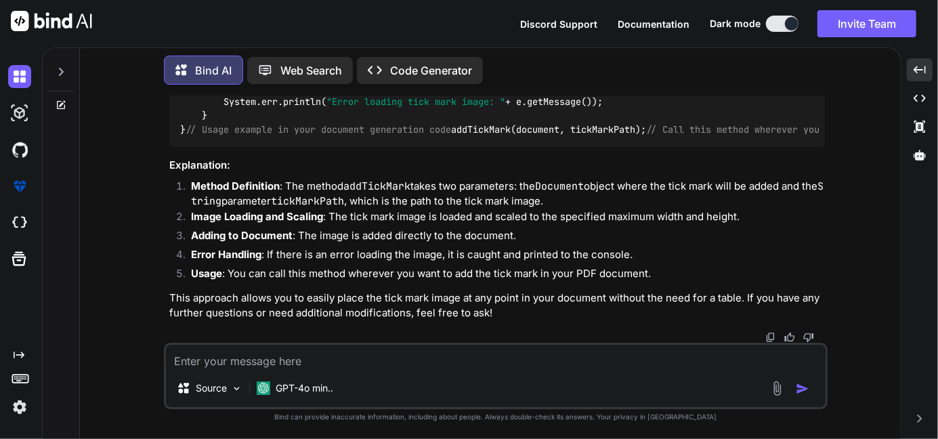
drag, startPoint x: 377, startPoint y: 301, endPoint x: 175, endPoint y: 300, distance: 201.9
click at [175, 148] on div "import com.itextpdf.text.Document; import com.itextpdf.text.Image; import com.i…" at bounding box center [497, 74] width 656 height 146
drag, startPoint x: 175, startPoint y: 300, endPoint x: 378, endPoint y: 301, distance: 203.3
click at [378, 148] on div "import com.itextpdf.text.Document; import com.itextpdf.text.Image; import com.i…" at bounding box center [497, 74] width 656 height 146
copy code "addTickMark(document, tickMarkPath);"
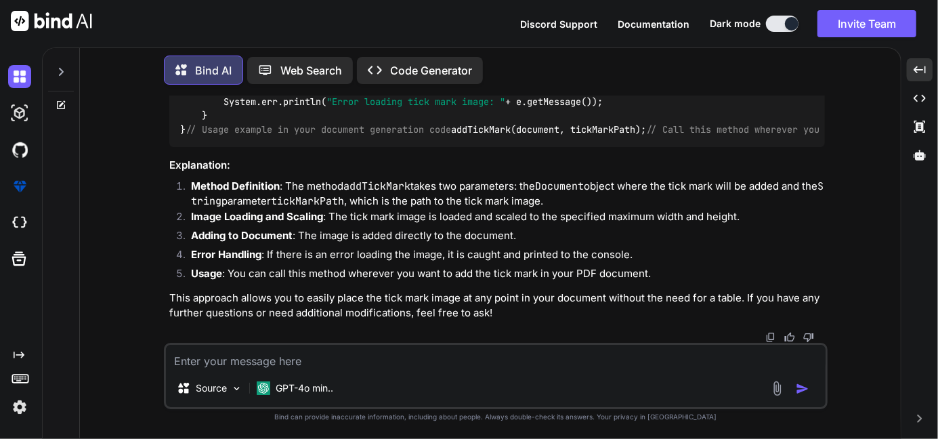
click at [230, 354] on textarea at bounding box center [496, 357] width 660 height 24
paste textarea "String[] statements = [ "We build, own and operate our dedicated 100% full fibr…"
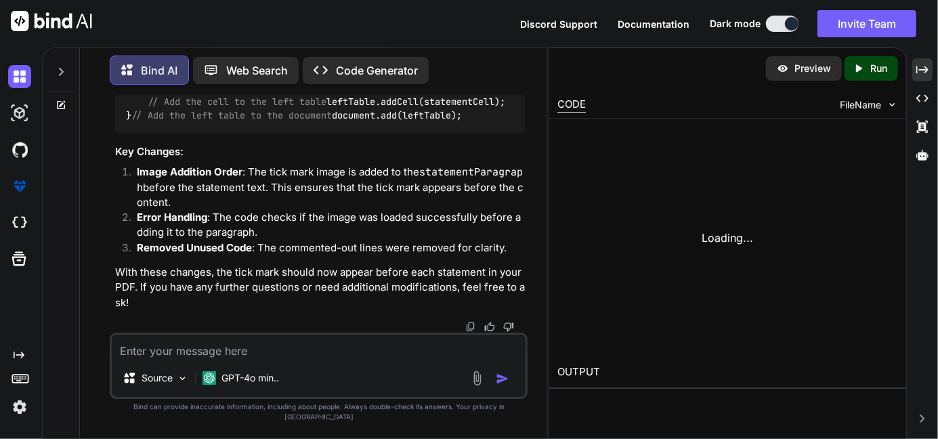
scroll to position [17137, 0]
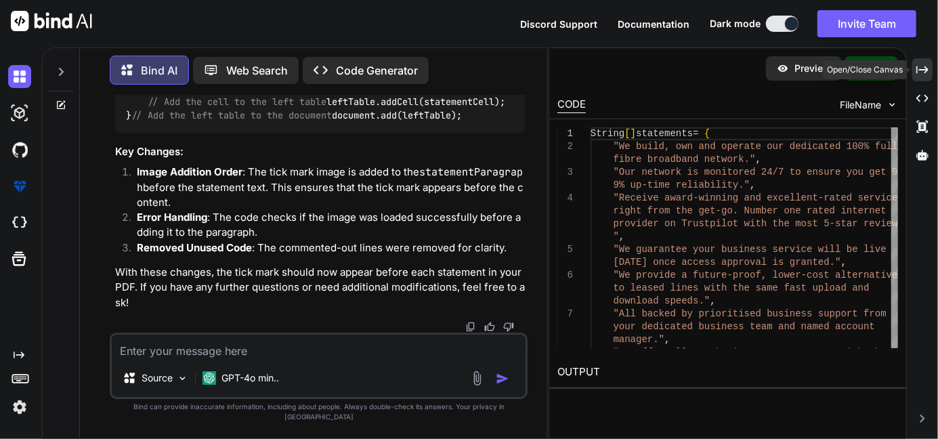
click at [919, 71] on icon "Created with Pixso." at bounding box center [923, 70] width 12 height 12
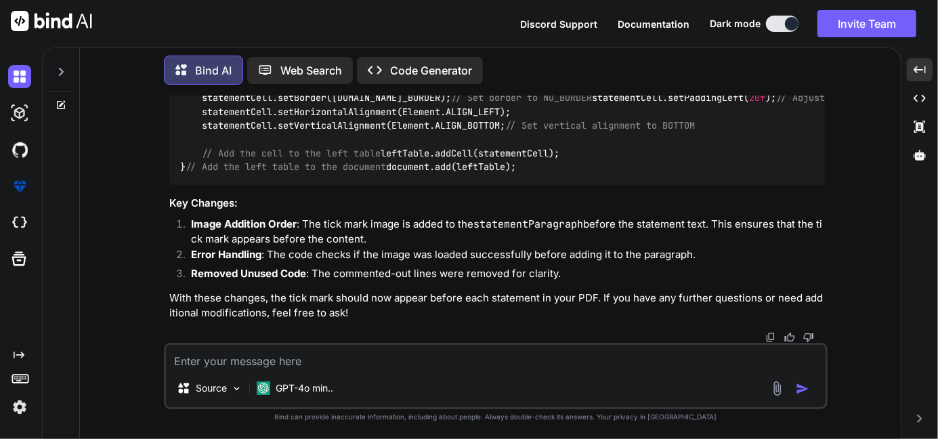
scroll to position [15742, 0]
